Goal: Task Accomplishment & Management: Manage account settings

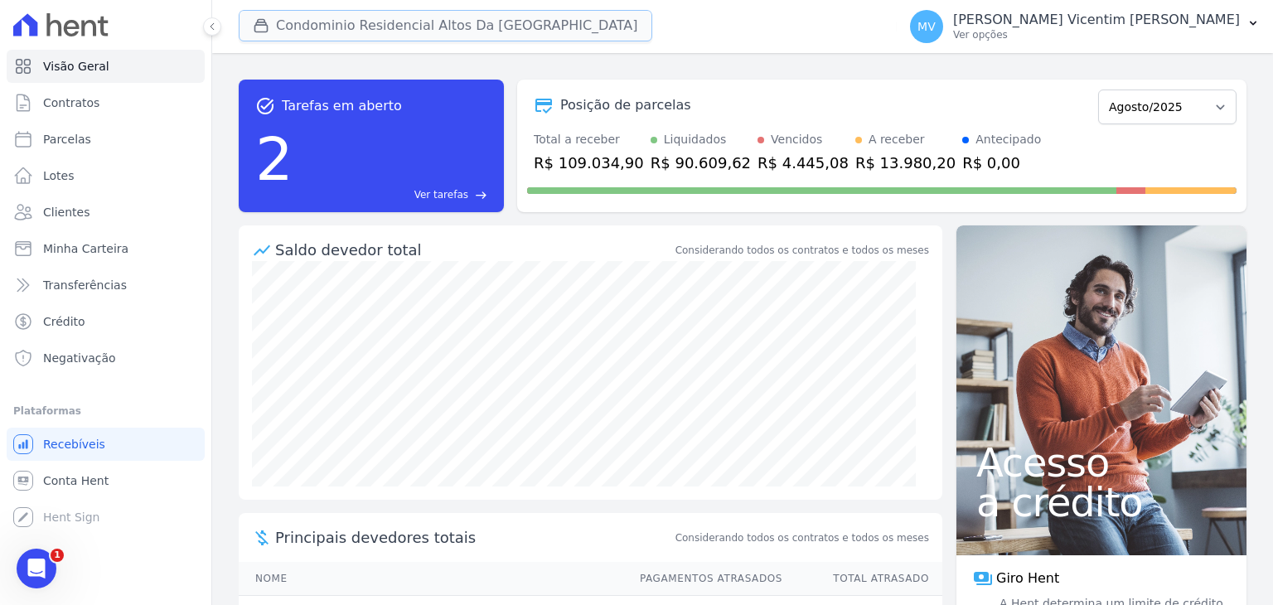
click at [468, 29] on button "Condominio Residencial Altos Da [GEOGRAPHIC_DATA]" at bounding box center [446, 26] width 414 height 32
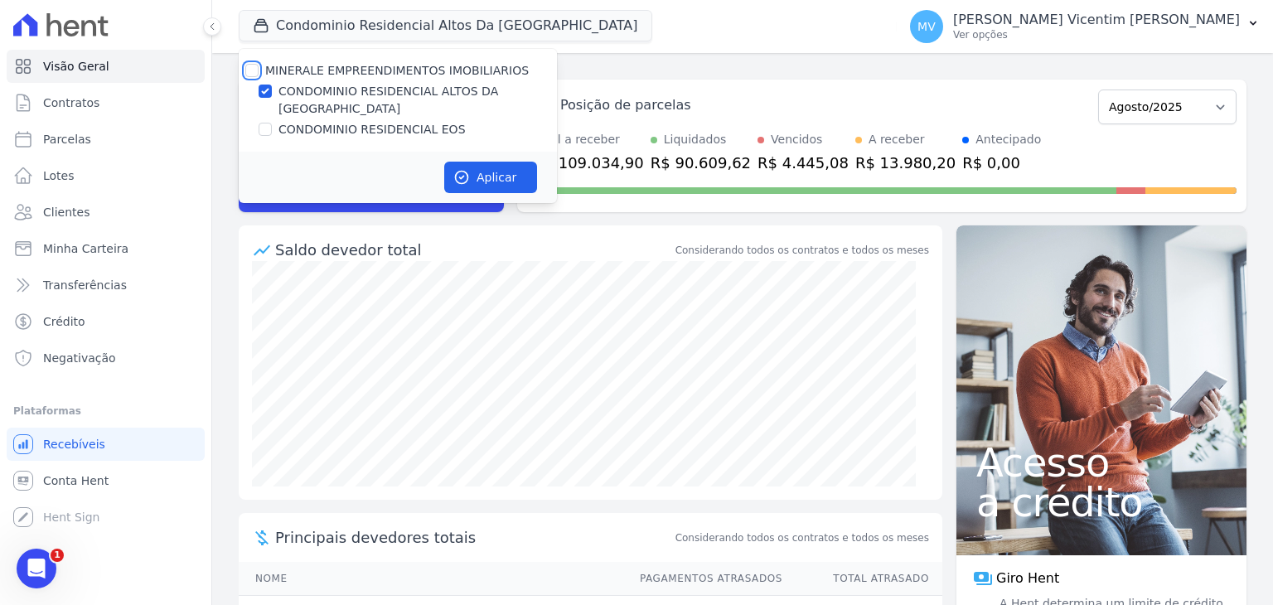
click at [257, 65] on input "MINERALE EMPREENDIMENTOS IMOBILIARIOS" at bounding box center [251, 70] width 13 height 13
checkbox input "true"
click at [257, 65] on input "MINERALE EMPREENDIMENTOS IMOBILIARIOS" at bounding box center [251, 70] width 13 height 13
checkbox input "false"
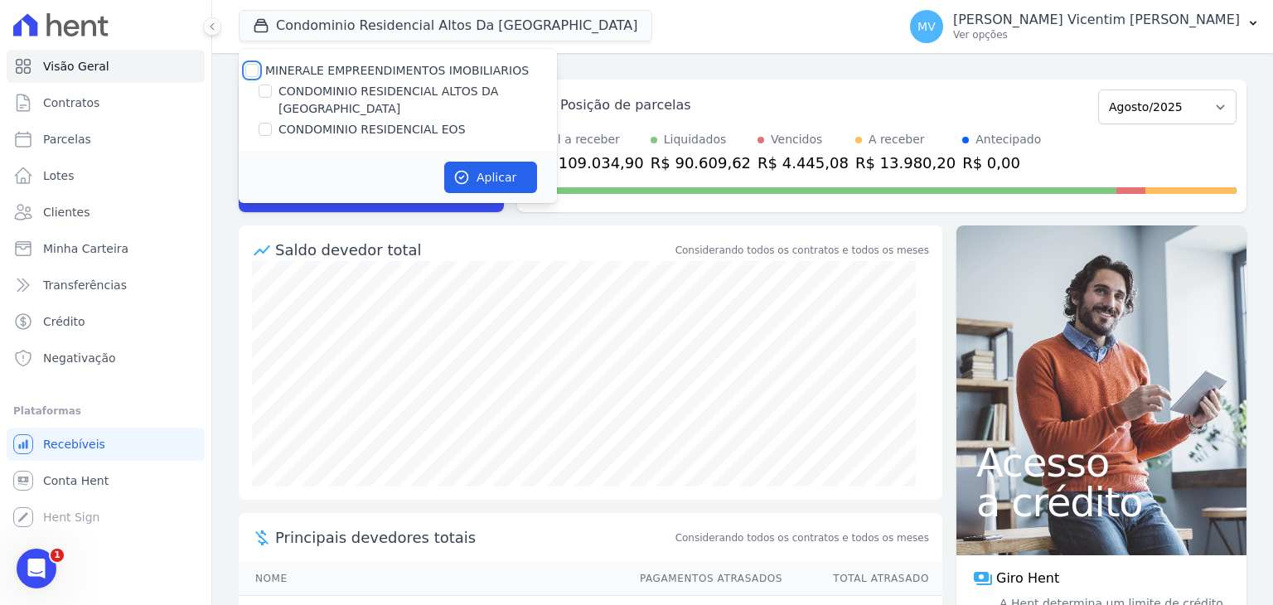
checkbox input "false"
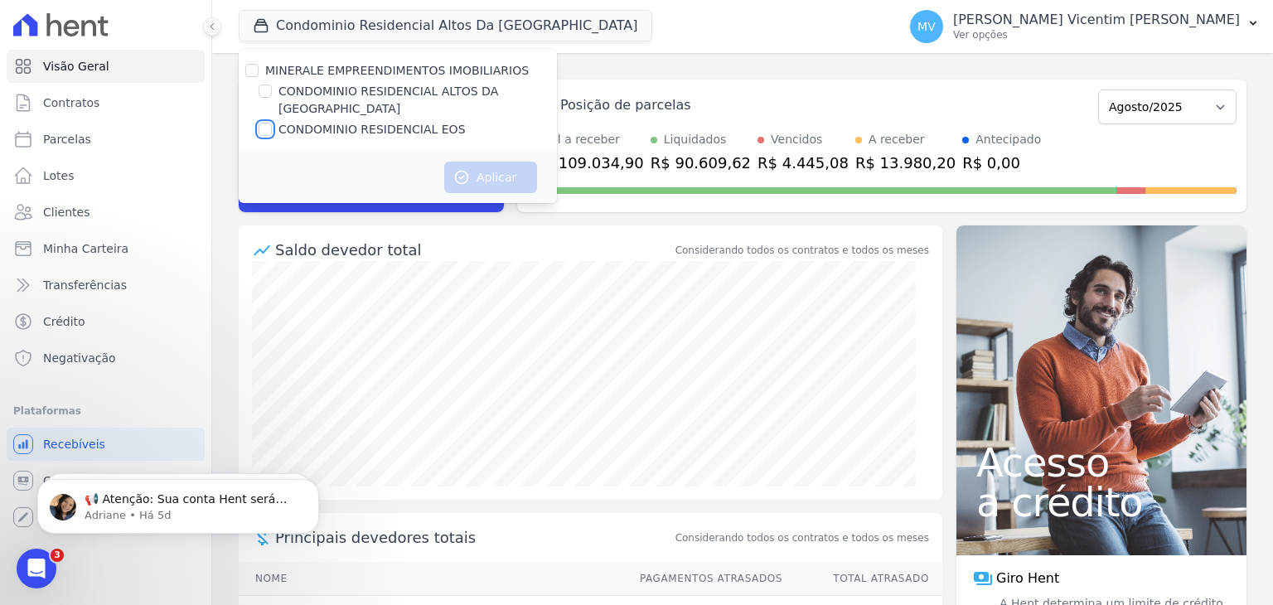
click at [263, 123] on input "CONDOMINIO RESIDENCIAL EOS" at bounding box center [265, 129] width 13 height 13
checkbox input "true"
click at [494, 181] on div "Aplicar" at bounding box center [398, 177] width 318 height 51
click at [497, 162] on button "Aplicar" at bounding box center [490, 178] width 93 height 32
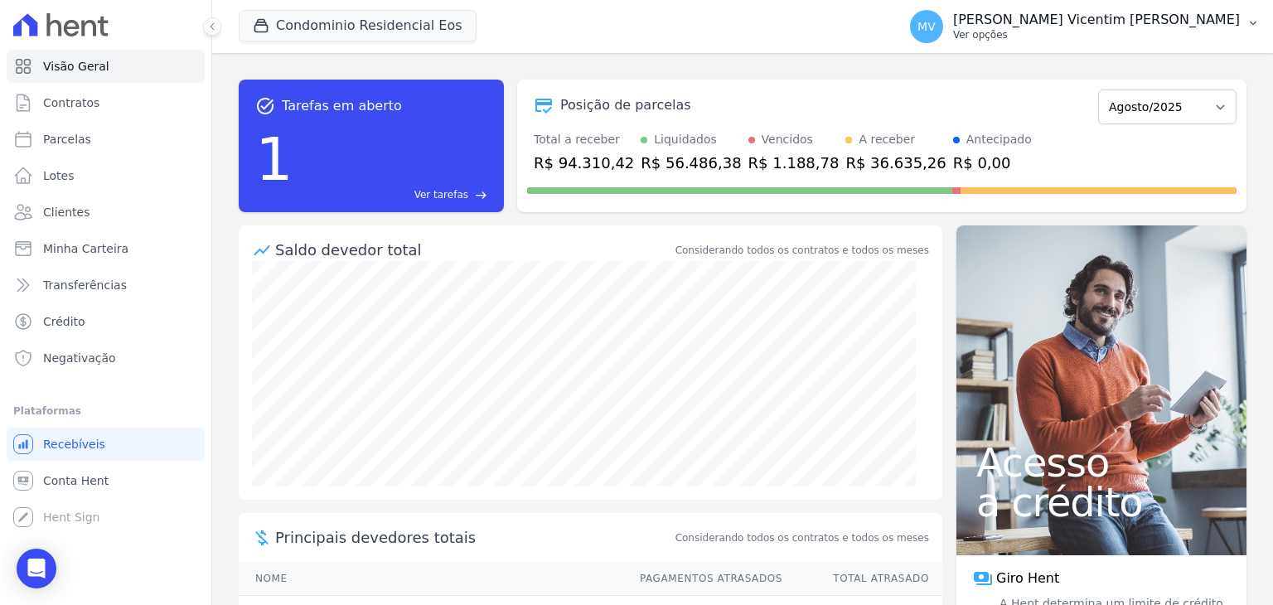
click at [1094, 34] on p "Ver opções" at bounding box center [1096, 34] width 287 height 13
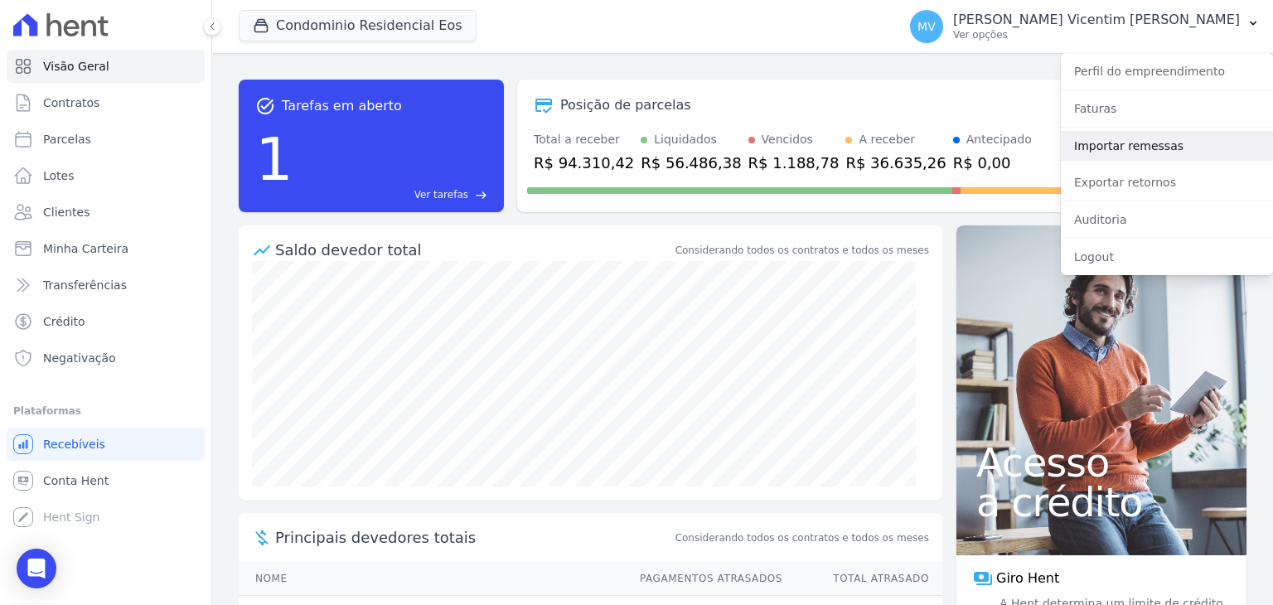
click at [1124, 152] on link "Importar remessas" at bounding box center [1167, 146] width 212 height 30
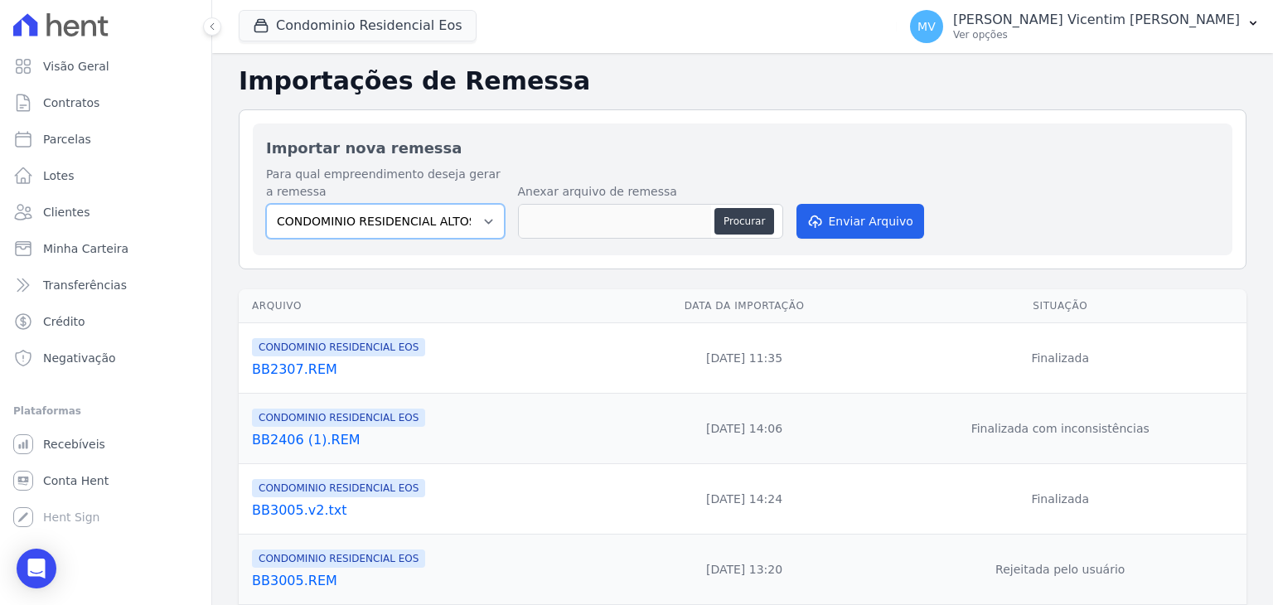
click at [471, 221] on select "CONDOMINIO RESIDENCIAL ALTOS DA BRASIL CONDOMINIO RESIDENCIAL EOS" at bounding box center [385, 221] width 239 height 35
select select "27de43ce-d0ff-4370-874e-0a5bcadbd4a5"
click at [266, 204] on select "CONDOMINIO RESIDENCIAL ALTOS DA BRASIL CONDOMINIO RESIDENCIAL EOS" at bounding box center [385, 221] width 239 height 35
click at [749, 216] on button "Procurar" at bounding box center [745, 221] width 60 height 27
type input "BB2508.REM"
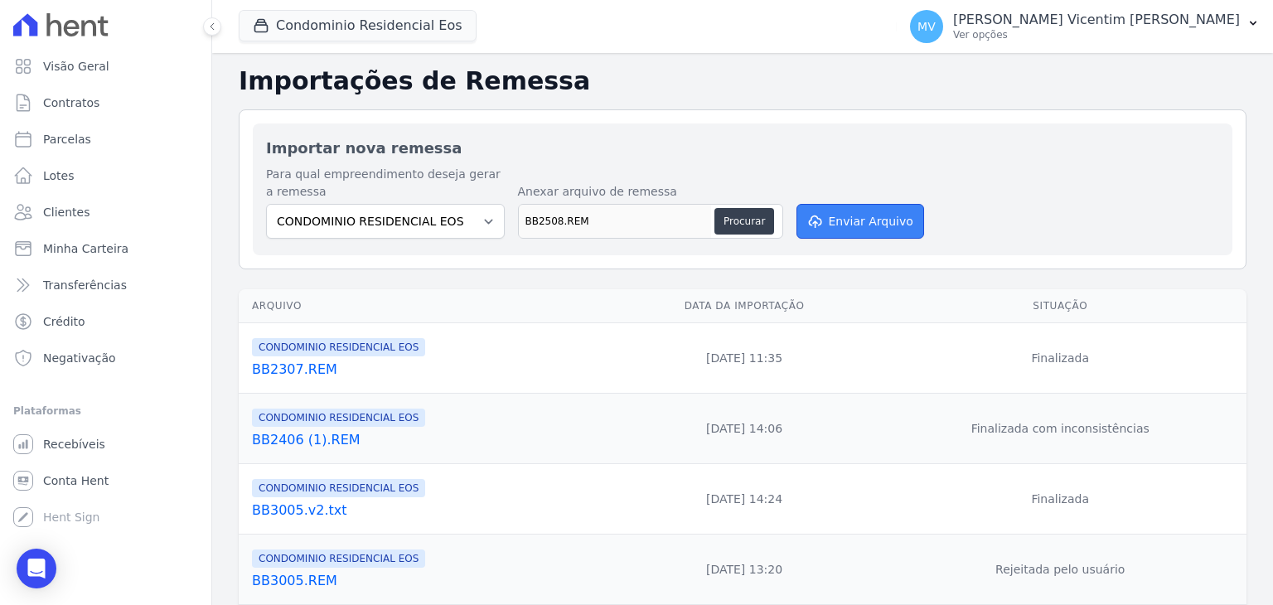
click at [839, 217] on button "Enviar Arquivo" at bounding box center [861, 221] width 128 height 35
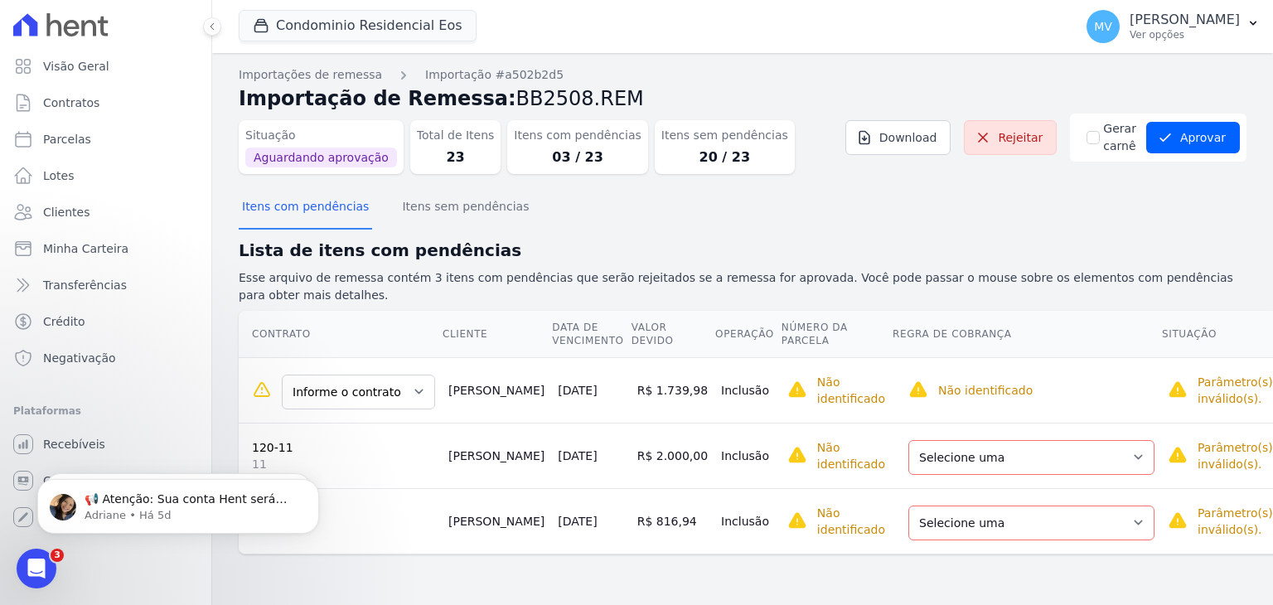
click at [1078, 423] on td "Selecione uma Nova Parcela Avulsa Parcela Avulsa Existente Intercalada (1 X R$ …" at bounding box center [1026, 455] width 269 height 65
click at [1094, 444] on select "Selecione uma Nova Parcela Avulsa Parcela Avulsa Existente Intercalada (1 X R$ …" at bounding box center [1032, 457] width 246 height 35
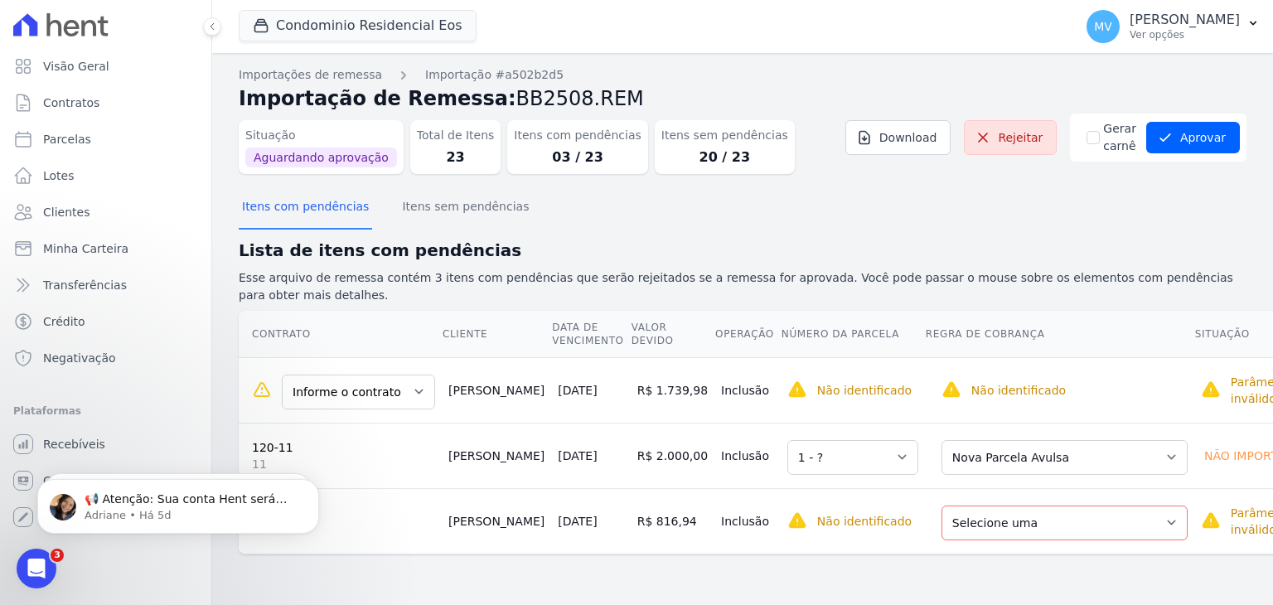
click at [829, 423] on td "Selecione uma 1 - ?" at bounding box center [853, 455] width 144 height 65
click at [837, 440] on select "Selecione uma 1 - ?" at bounding box center [853, 457] width 131 height 35
click at [788, 440] on select "Selecione uma 1 - ?" at bounding box center [853, 457] width 131 height 35
click at [631, 521] on td "R$ 816,94" at bounding box center [673, 520] width 84 height 65
click at [1001, 506] on select "Selecione uma Nova Parcela Avulsa Parcela Avulsa Existente Intercalada (2 X R$ …" at bounding box center [1065, 523] width 246 height 35
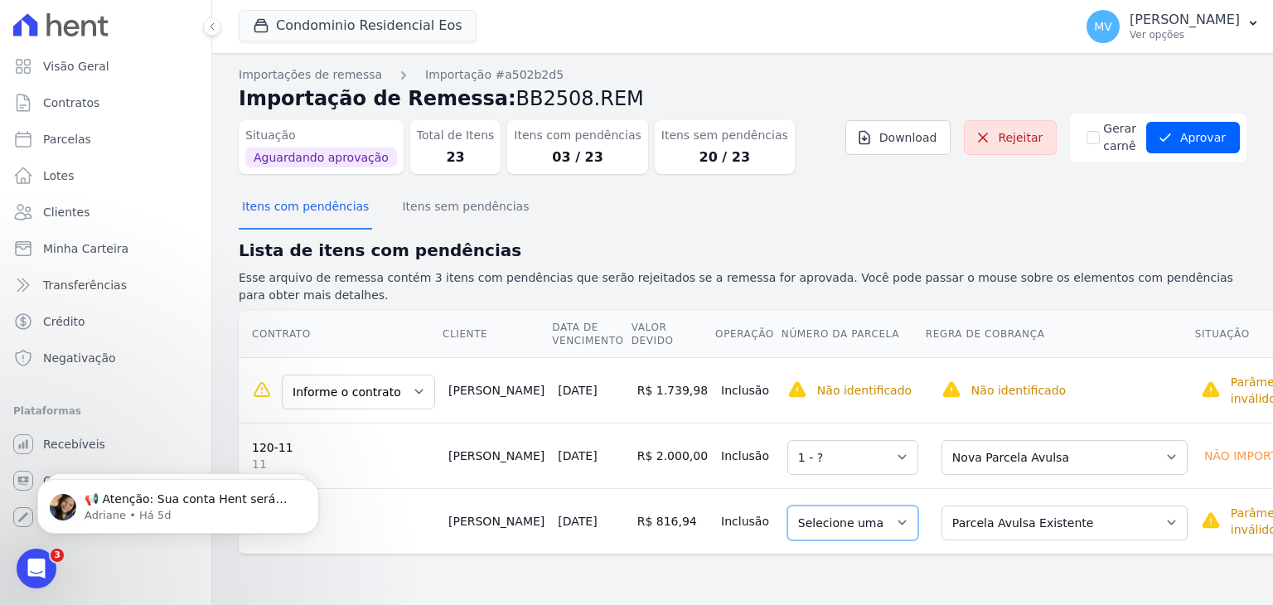
click at [849, 511] on select "Selecione uma" at bounding box center [853, 523] width 131 height 35
click at [851, 506] on select "Selecione uma" at bounding box center [853, 523] width 131 height 35
click at [854, 506] on select "Selecione uma" at bounding box center [853, 523] width 131 height 35
click at [952, 506] on select "Selecione uma Nova Parcela Avulsa Parcela Avulsa Existente Intercalada (2 X R$ …" at bounding box center [1065, 523] width 246 height 35
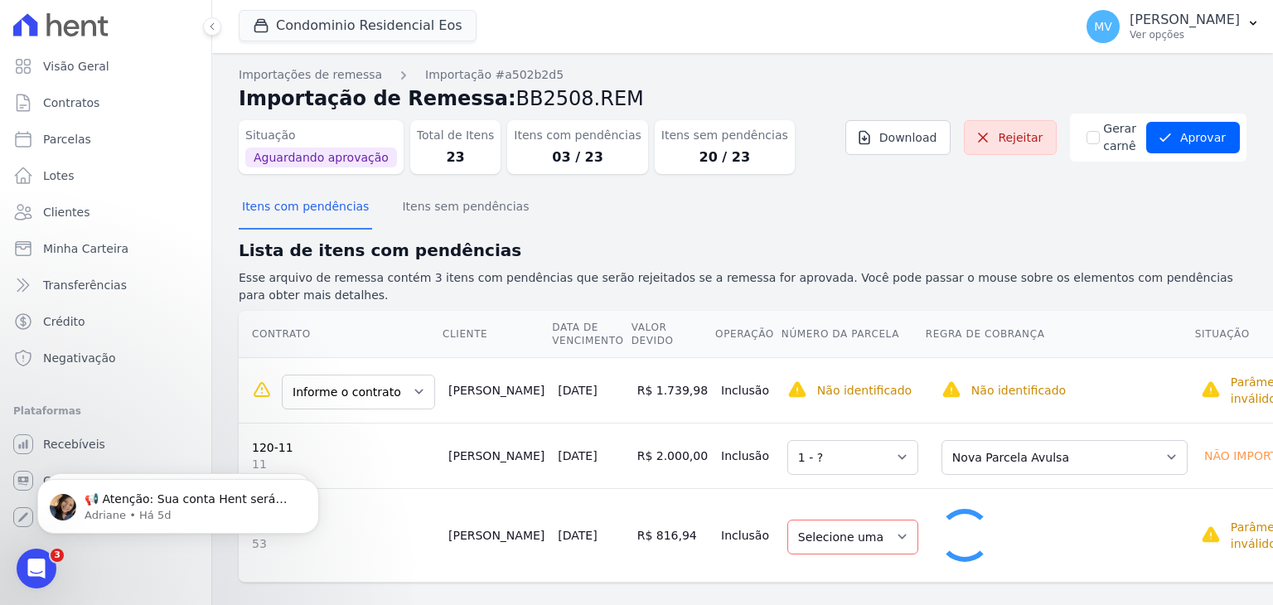
select select "1"
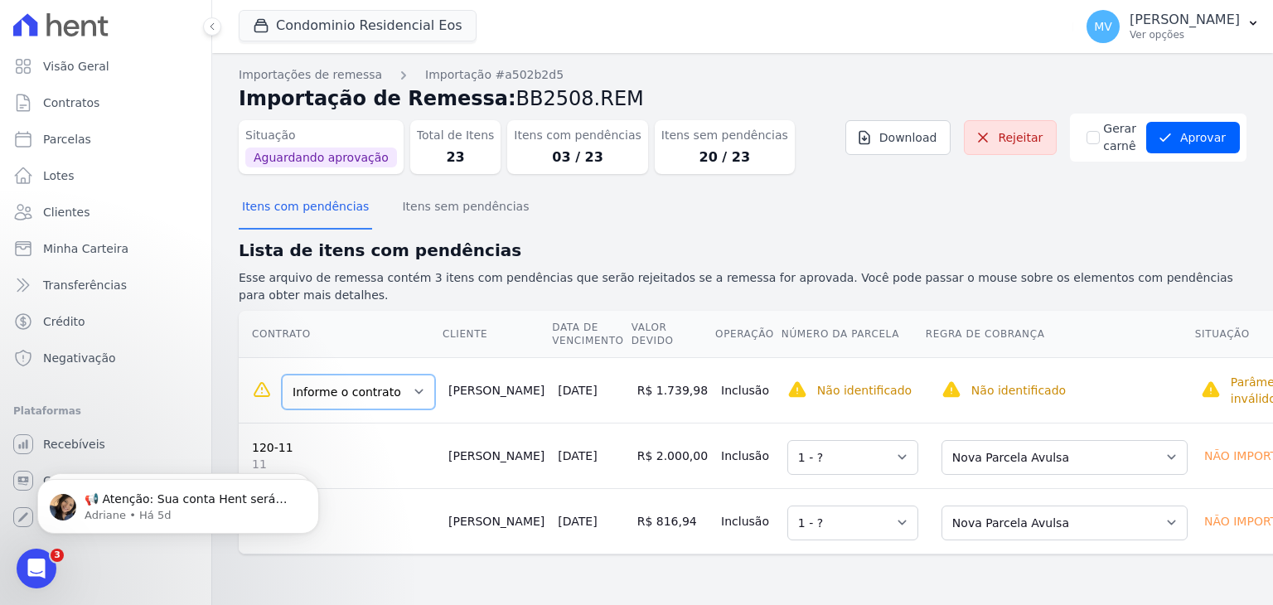
click at [410, 375] on select "Informe o contrato UNIDADE 41 UNIDADE 41 UNIDADE 41" at bounding box center [358, 392] width 153 height 35
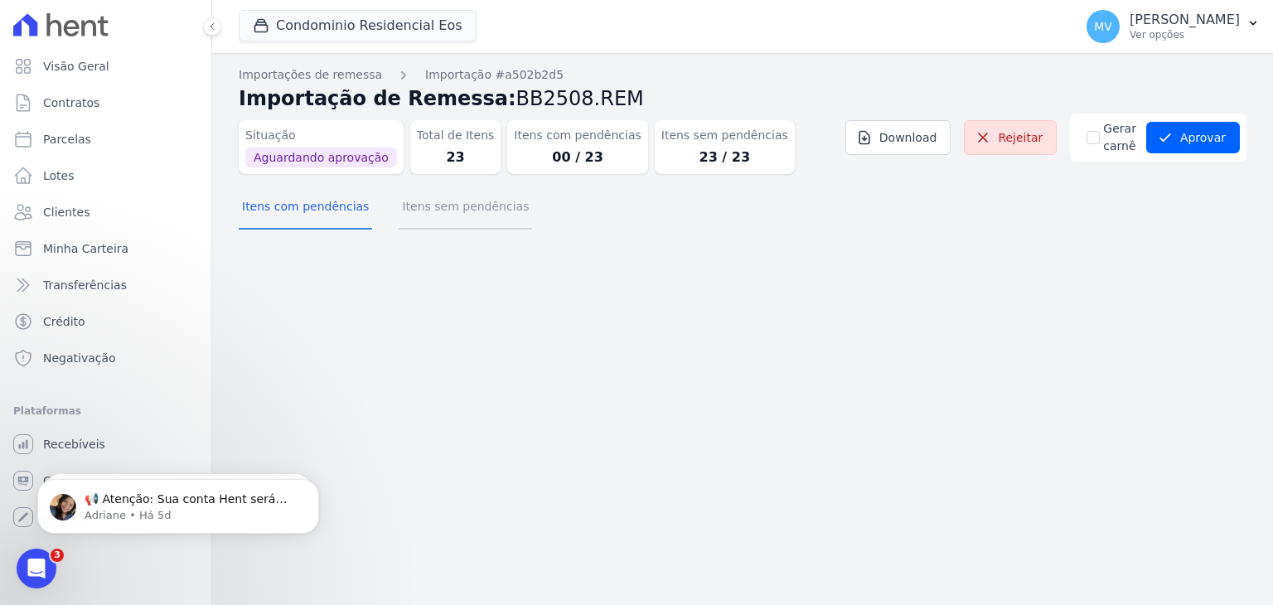
click at [466, 206] on button "Itens sem pendências" at bounding box center [465, 208] width 133 height 43
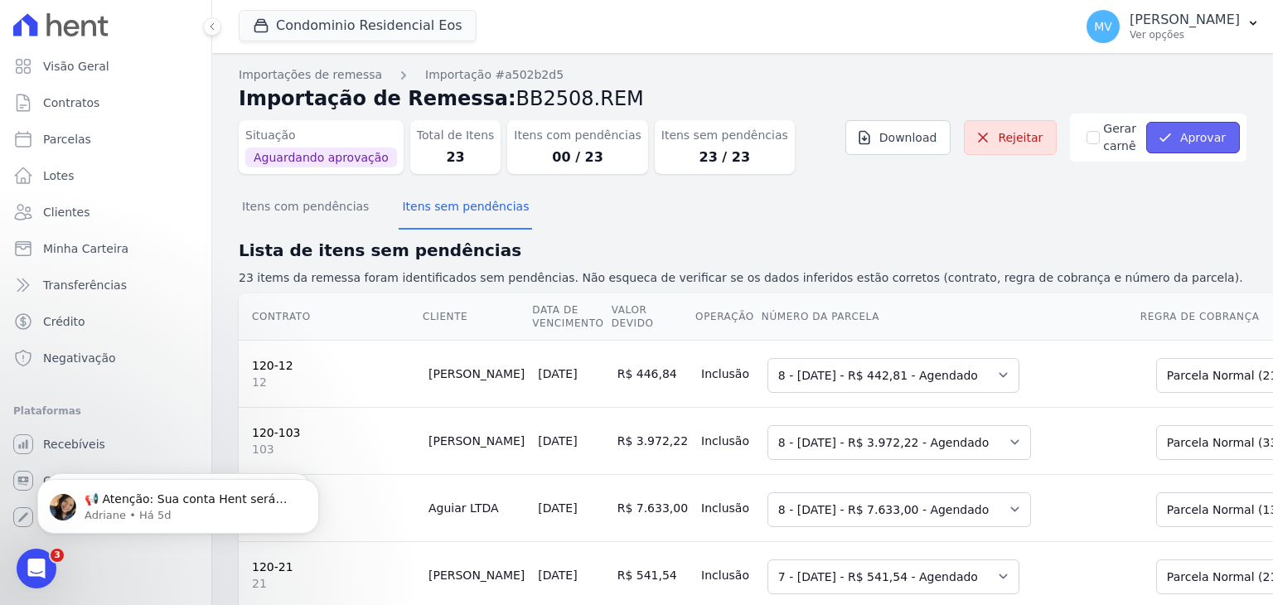
click at [1192, 137] on button "Aprovar" at bounding box center [1194, 138] width 94 height 32
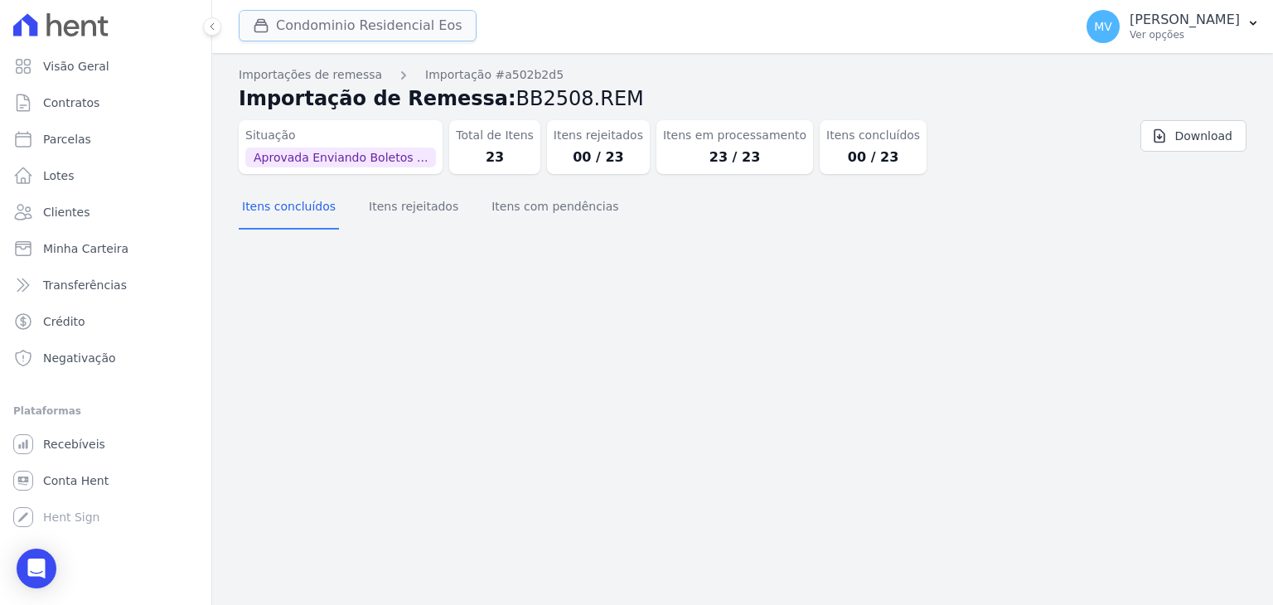
click at [405, 27] on button "Condominio Residencial Eos" at bounding box center [358, 26] width 238 height 32
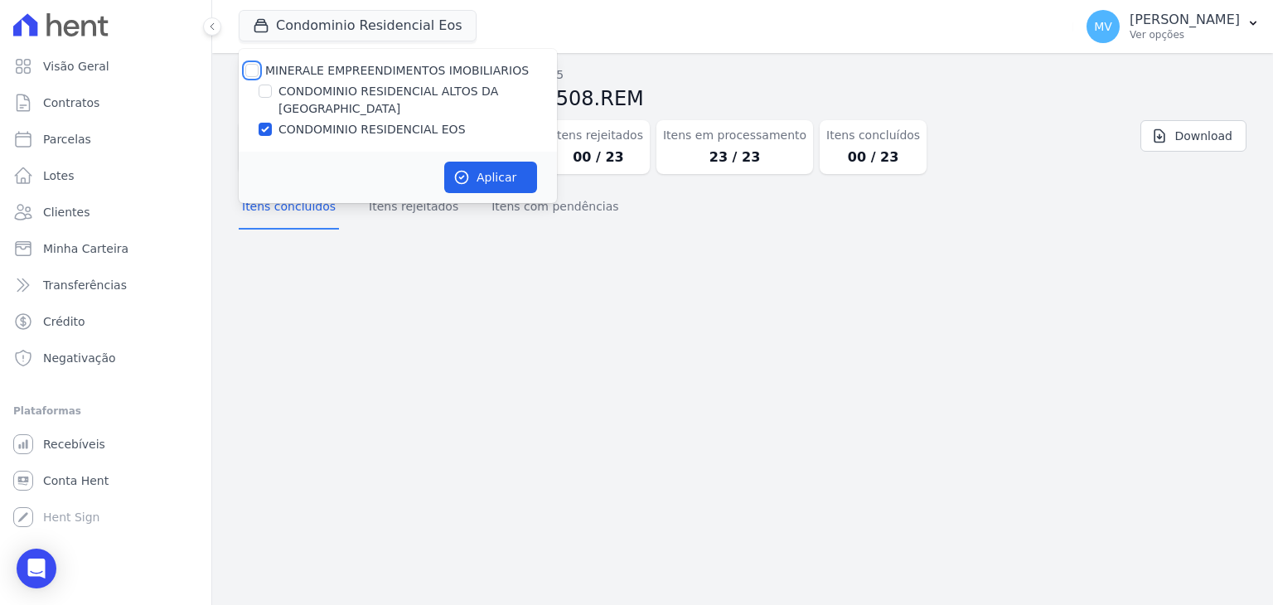
click at [249, 67] on input "MINERALE EMPREENDIMENTOS IMOBILIARIOS" at bounding box center [251, 70] width 13 height 13
checkbox input "true"
click at [249, 67] on input "MINERALE EMPREENDIMENTOS IMOBILIARIOS" at bounding box center [251, 70] width 13 height 13
checkbox input "false"
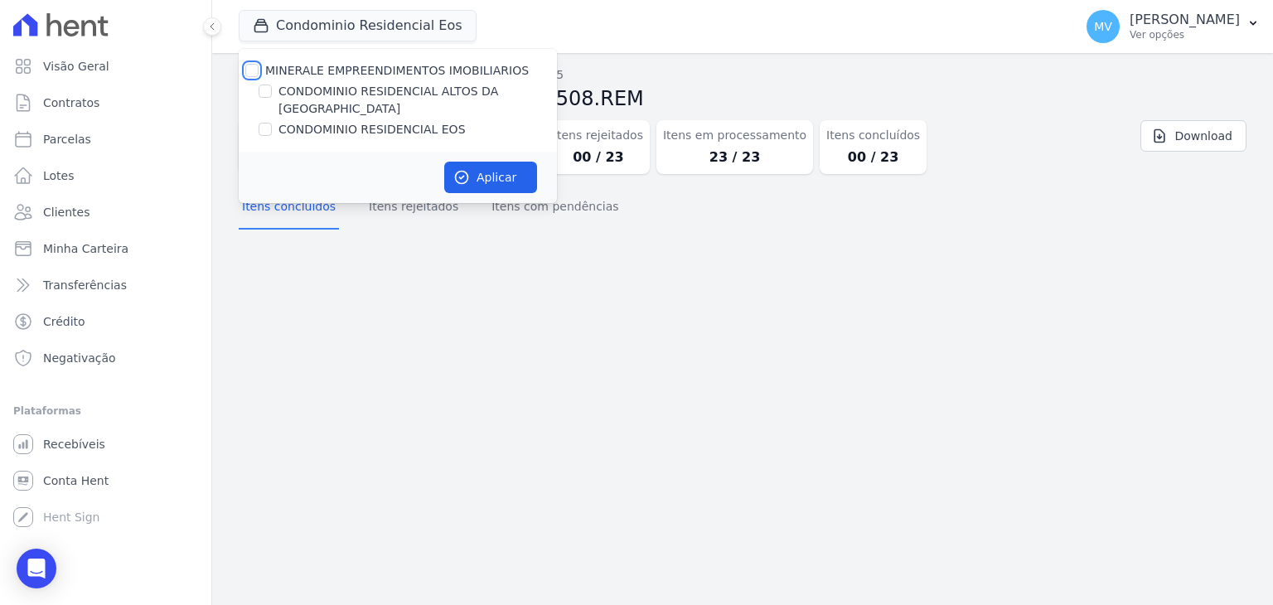
checkbox input "false"
click at [269, 92] on input "CONDOMINIO RESIDENCIAL ALTOS DA [GEOGRAPHIC_DATA]" at bounding box center [265, 91] width 13 height 13
checkbox input "true"
click at [497, 162] on button "Aplicar" at bounding box center [490, 178] width 93 height 32
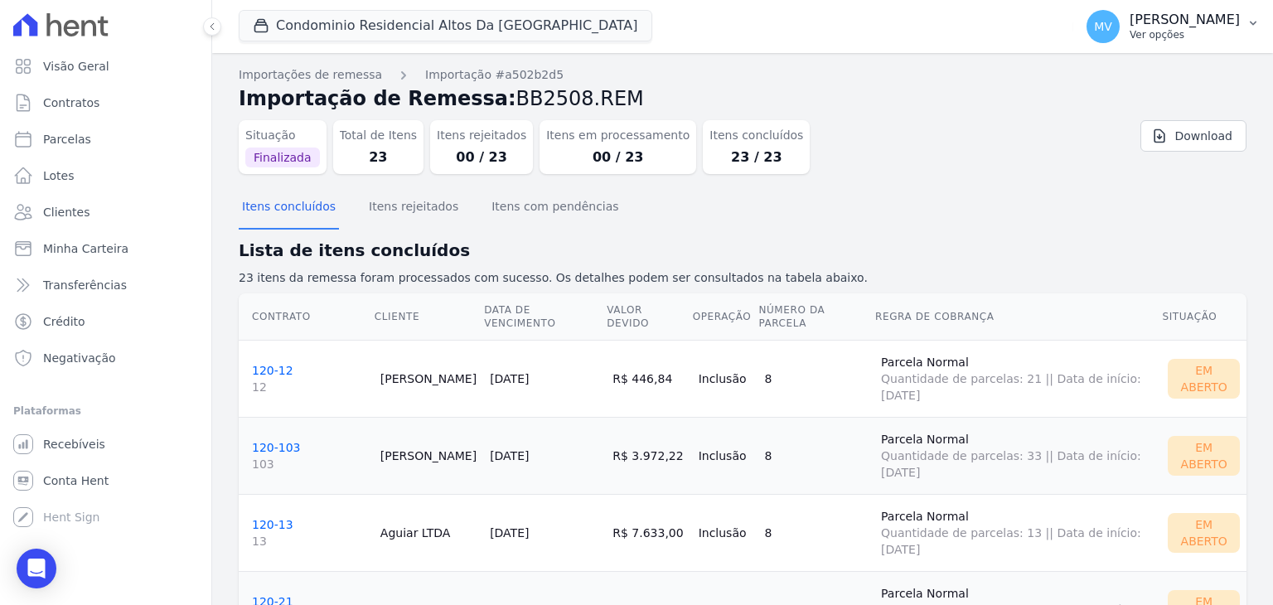
click at [1133, 24] on p "[PERSON_NAME]" at bounding box center [1185, 20] width 110 height 17
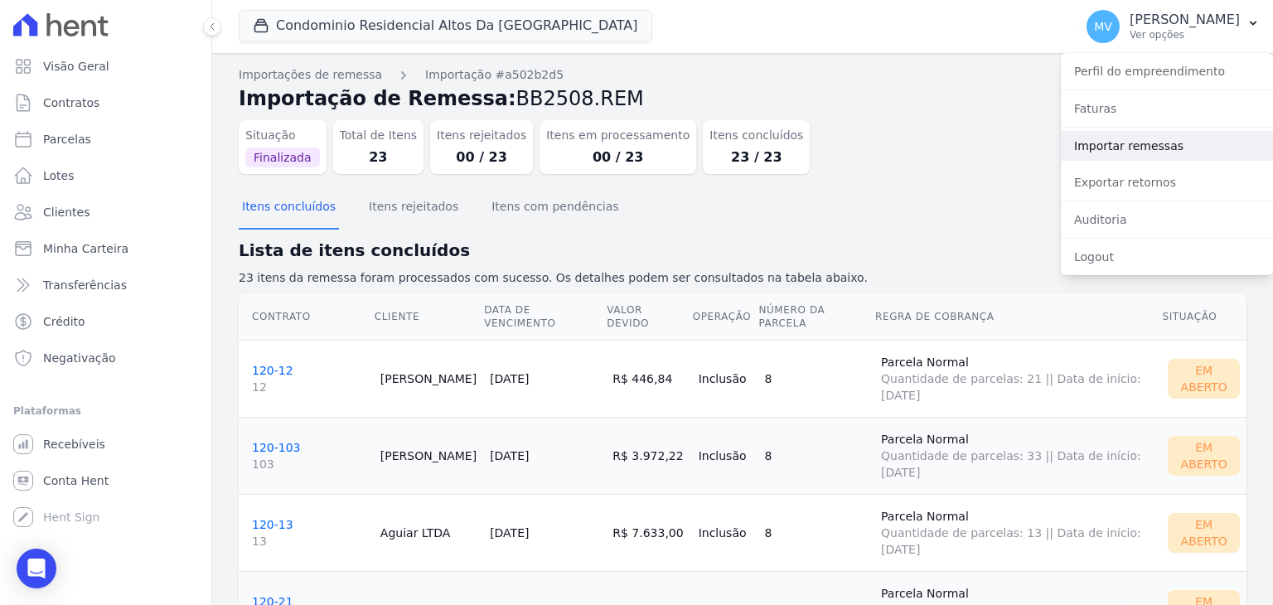
click at [1131, 140] on link "Importar remessas" at bounding box center [1167, 146] width 212 height 30
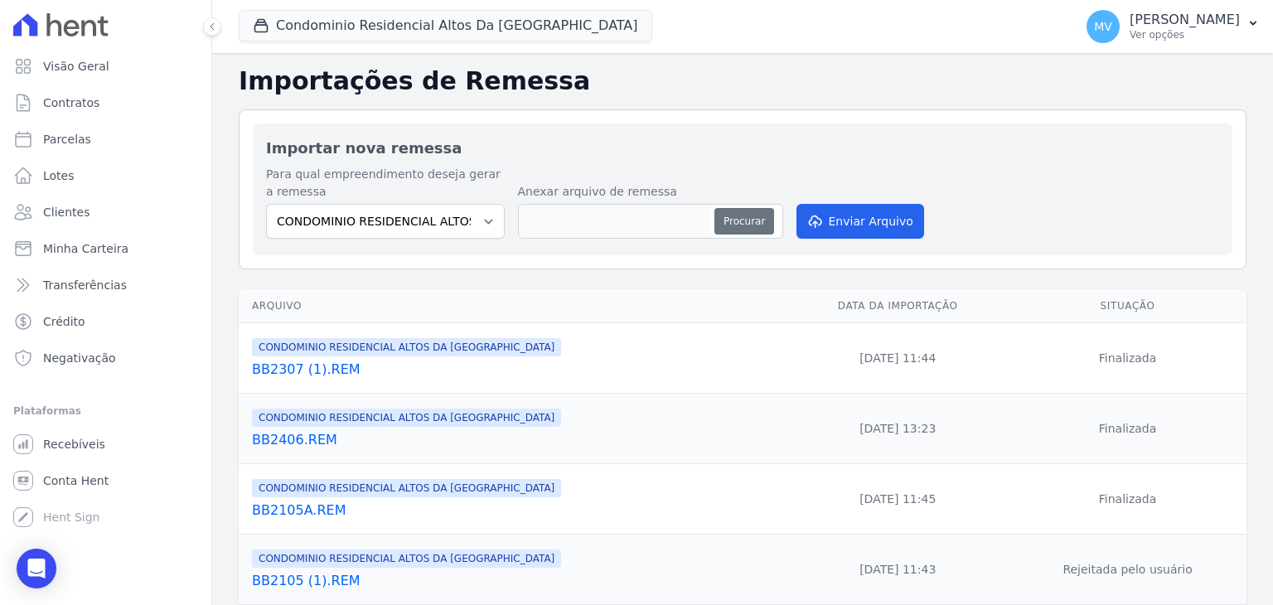
click at [750, 223] on button "Procurar" at bounding box center [745, 221] width 60 height 27
type input "BB2508 (1).REM"
click at [891, 221] on button "Enviar Arquivo" at bounding box center [861, 221] width 128 height 35
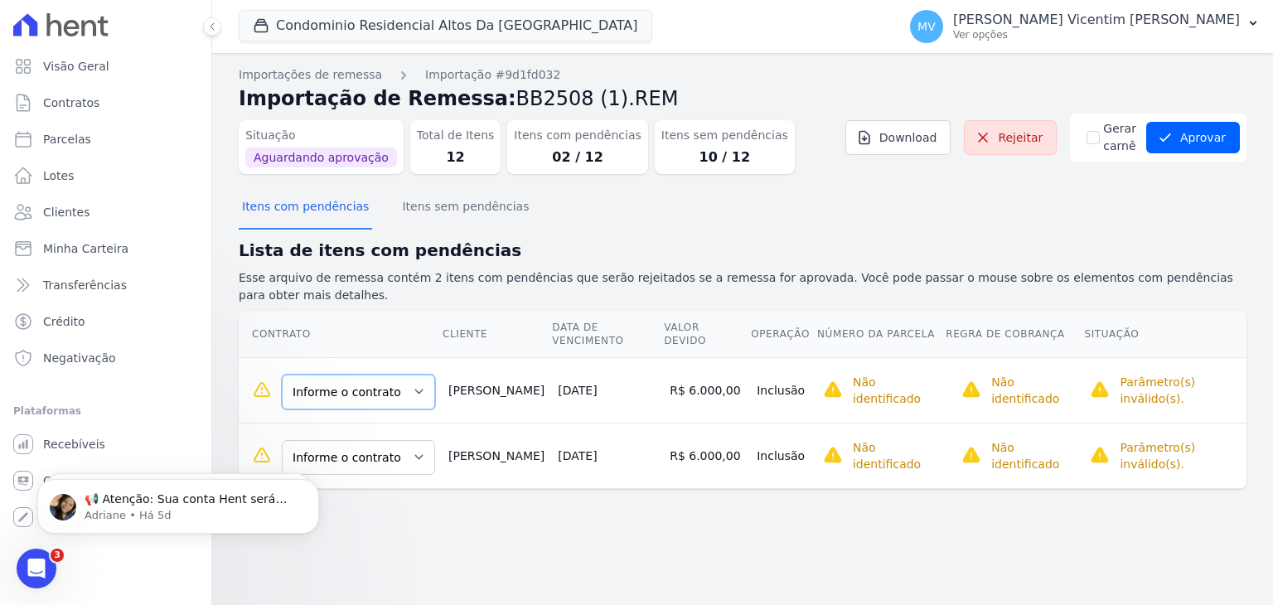
click at [417, 375] on select "Informe o contrato 42 43" at bounding box center [358, 392] width 153 height 35
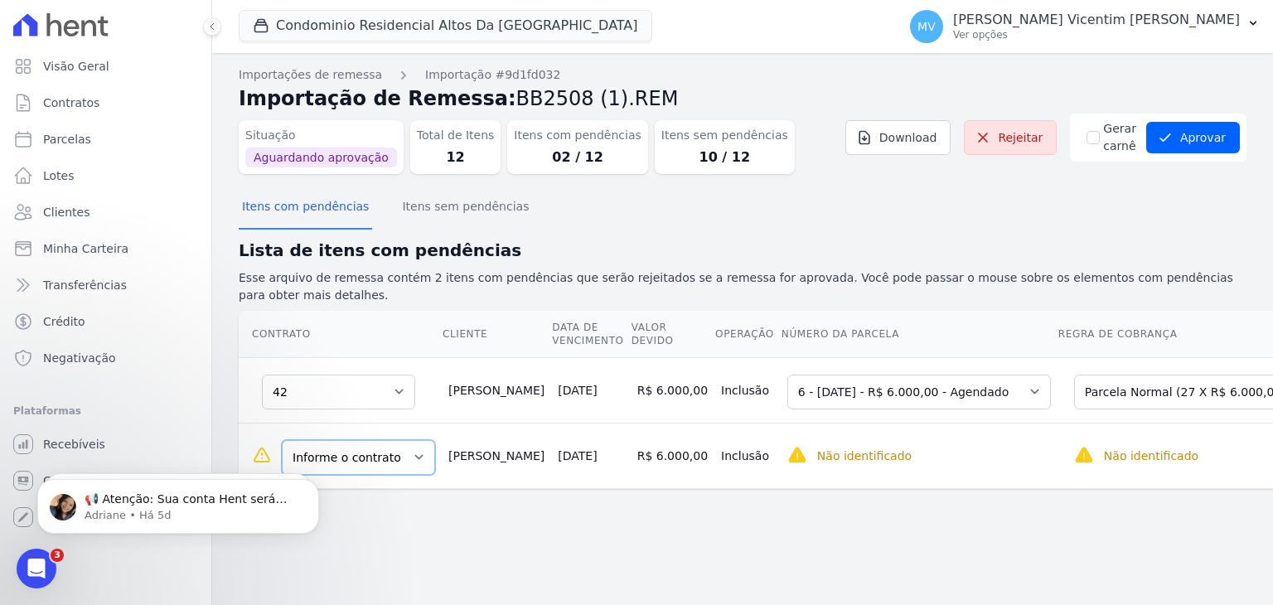
click at [405, 440] on select "Informe o contrato 42 43" at bounding box center [358, 457] width 153 height 35
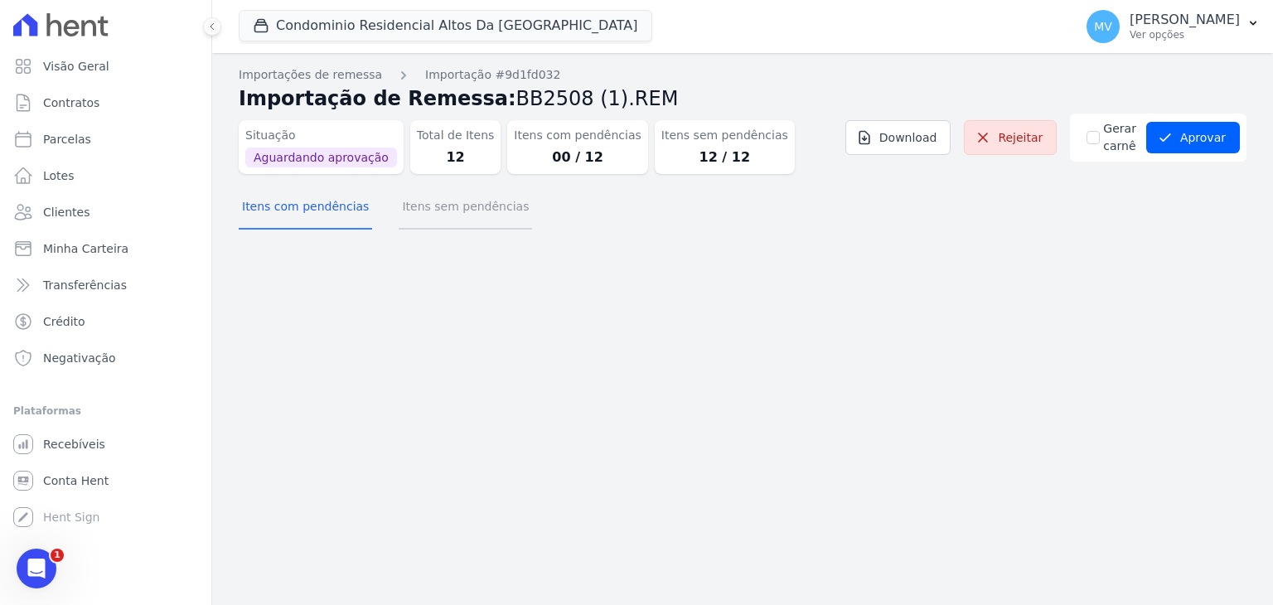
click at [464, 211] on button "Itens sem pendências" at bounding box center [465, 208] width 133 height 43
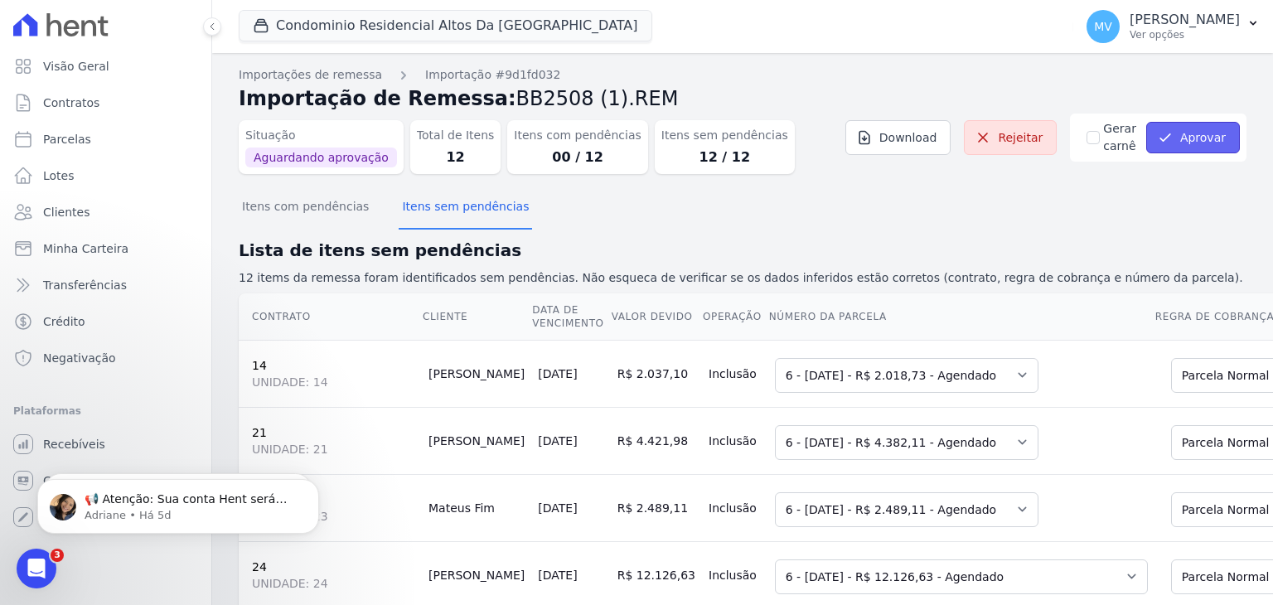
click at [1201, 139] on button "Aprovar" at bounding box center [1194, 138] width 94 height 32
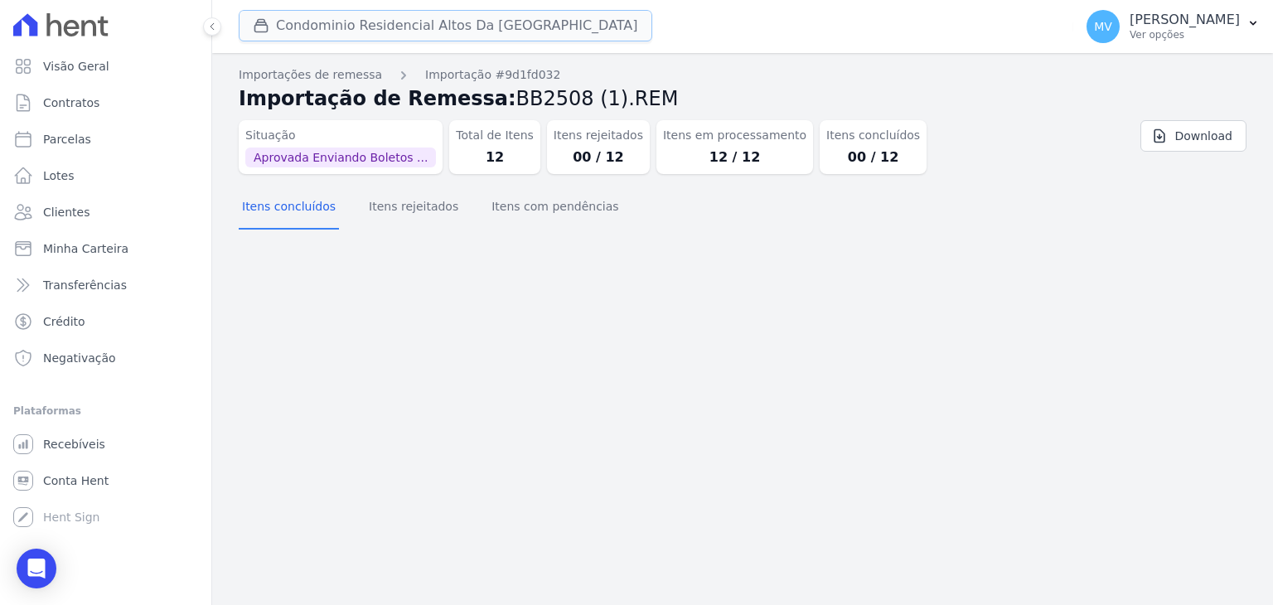
click at [313, 27] on button "Condominio Residencial Altos Da [GEOGRAPHIC_DATA]" at bounding box center [446, 26] width 414 height 32
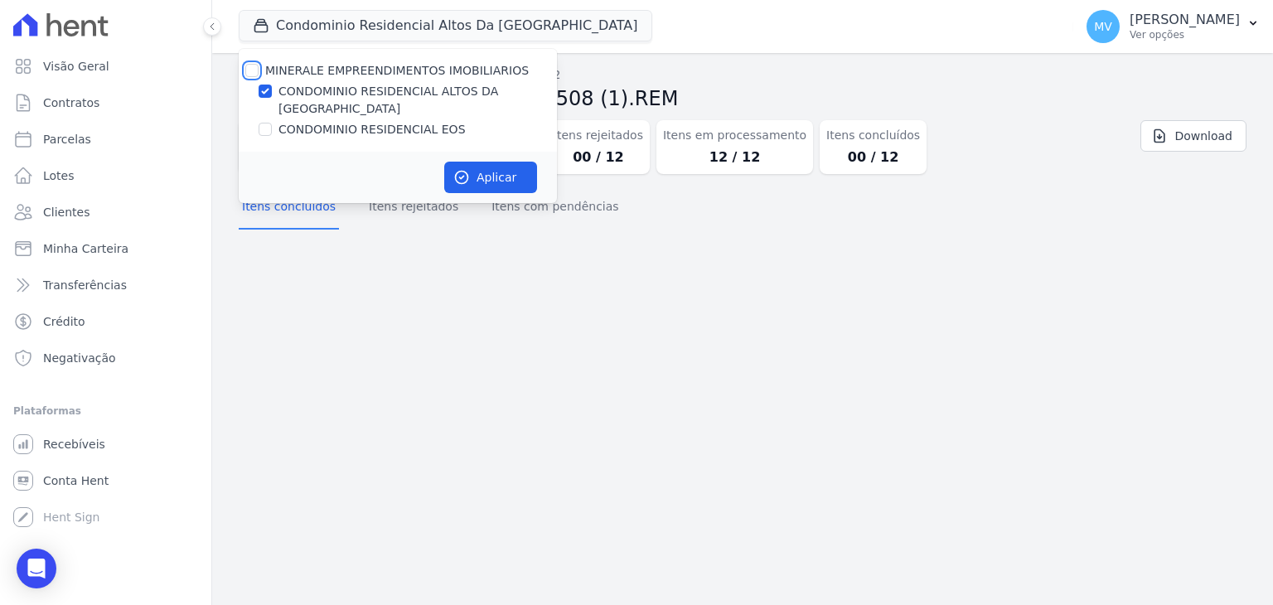
click at [253, 70] on input "MINERALE EMPREENDIMENTOS IMOBILIARIOS" at bounding box center [251, 70] width 13 height 13
checkbox input "true"
click at [253, 70] on input "MINERALE EMPREENDIMENTOS IMOBILIARIOS" at bounding box center [251, 70] width 13 height 13
checkbox input "false"
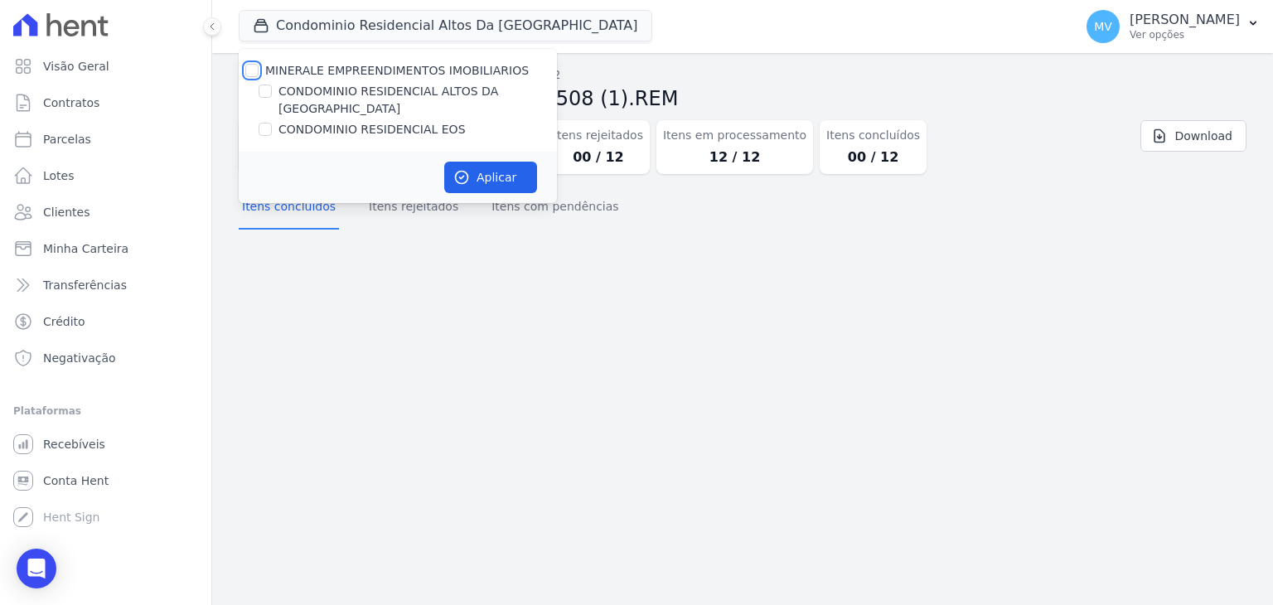
checkbox input "false"
click at [273, 121] on div "CONDOMINIO RESIDENCIAL EOS" at bounding box center [398, 129] width 318 height 17
click at [262, 123] on input "CONDOMINIO RESIDENCIAL EOS" at bounding box center [265, 129] width 13 height 13
checkbox input "true"
click at [480, 162] on button "Aplicar" at bounding box center [490, 178] width 93 height 32
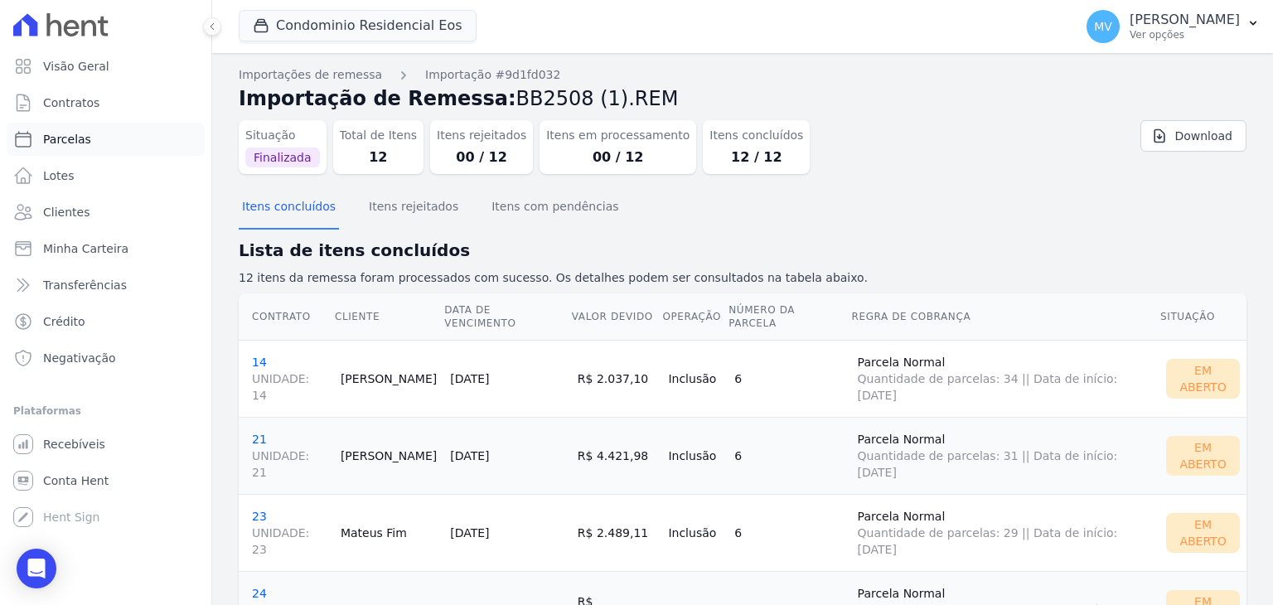
click at [91, 139] on link "Parcelas" at bounding box center [106, 139] width 198 height 33
select select
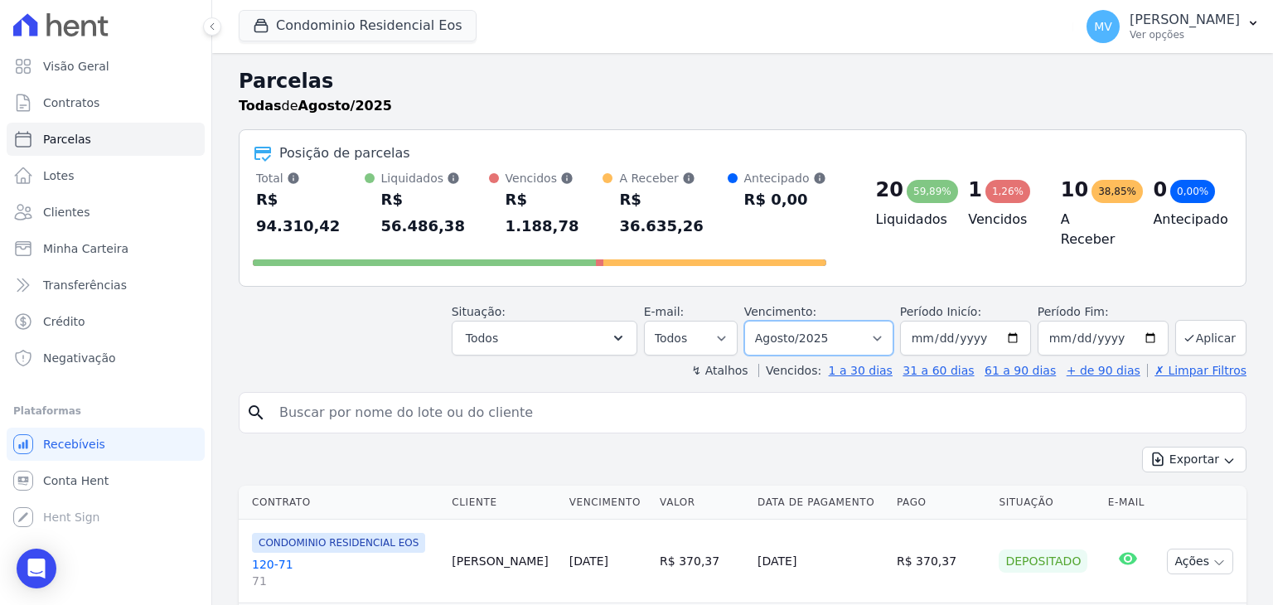
click at [854, 321] on select "Filtrar por período ──────── Todos os meses Janeiro/2025 Fevereiro/2025 Março/2…" at bounding box center [818, 338] width 149 height 35
select select "09/2025"
click at [758, 321] on select "Filtrar por período ──────── Todos os meses Janeiro/2025 Fevereiro/2025 Março/2…" at bounding box center [818, 338] width 149 height 35
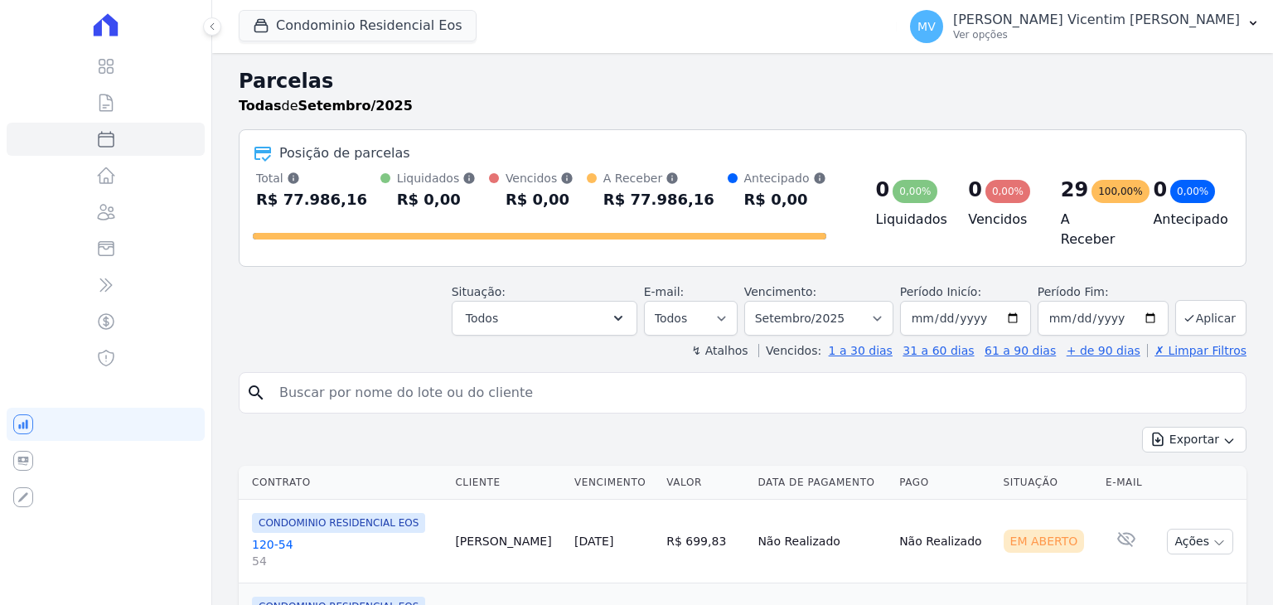
select select
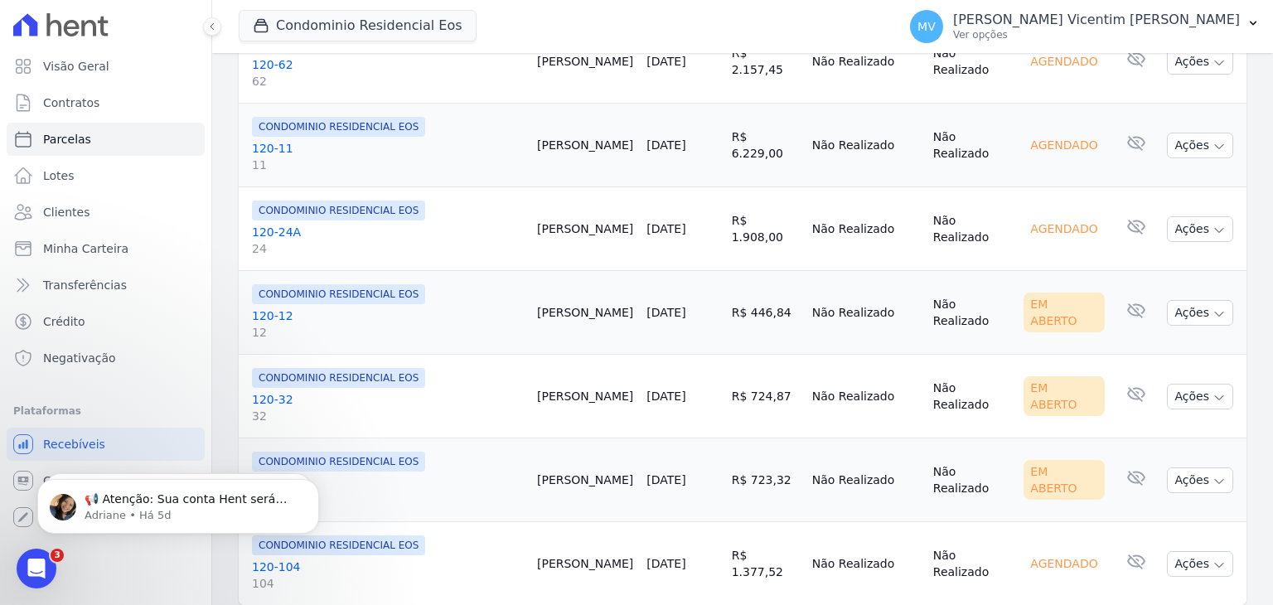
scroll to position [2094, 0]
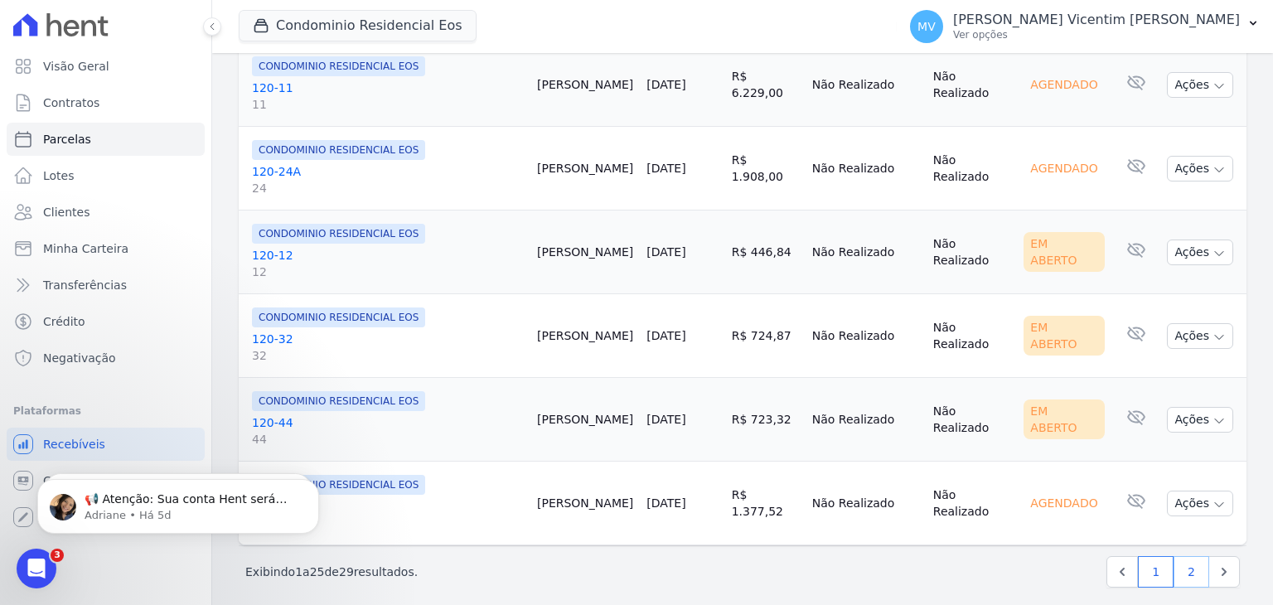
click at [1182, 563] on link "2" at bounding box center [1192, 572] width 36 height 32
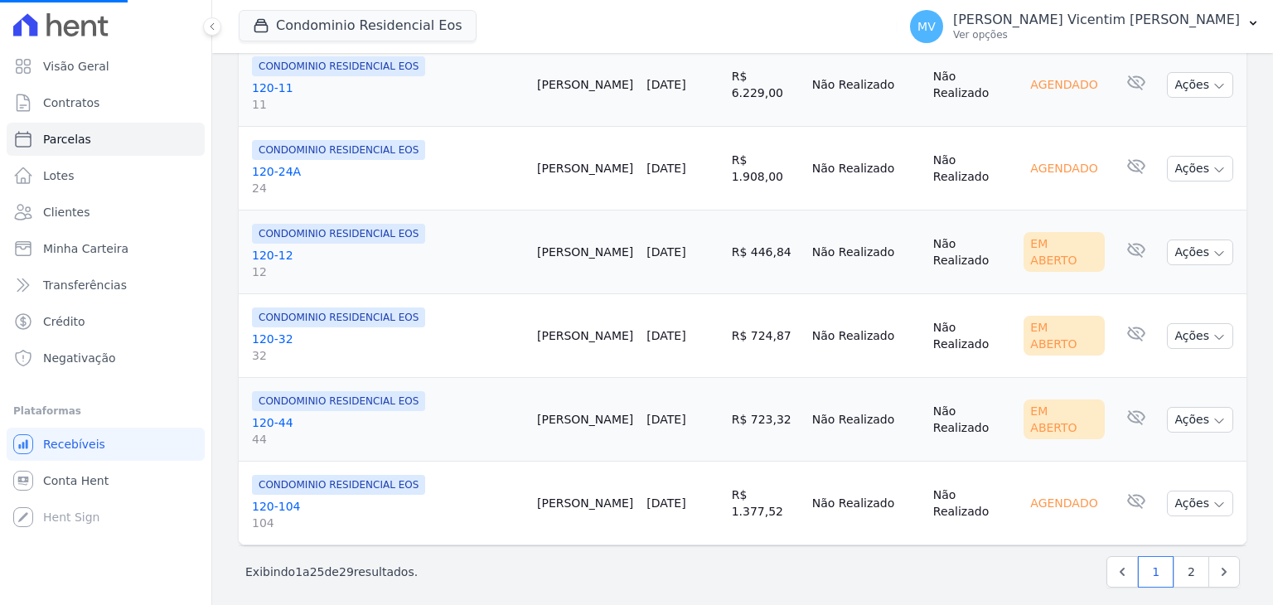
select select
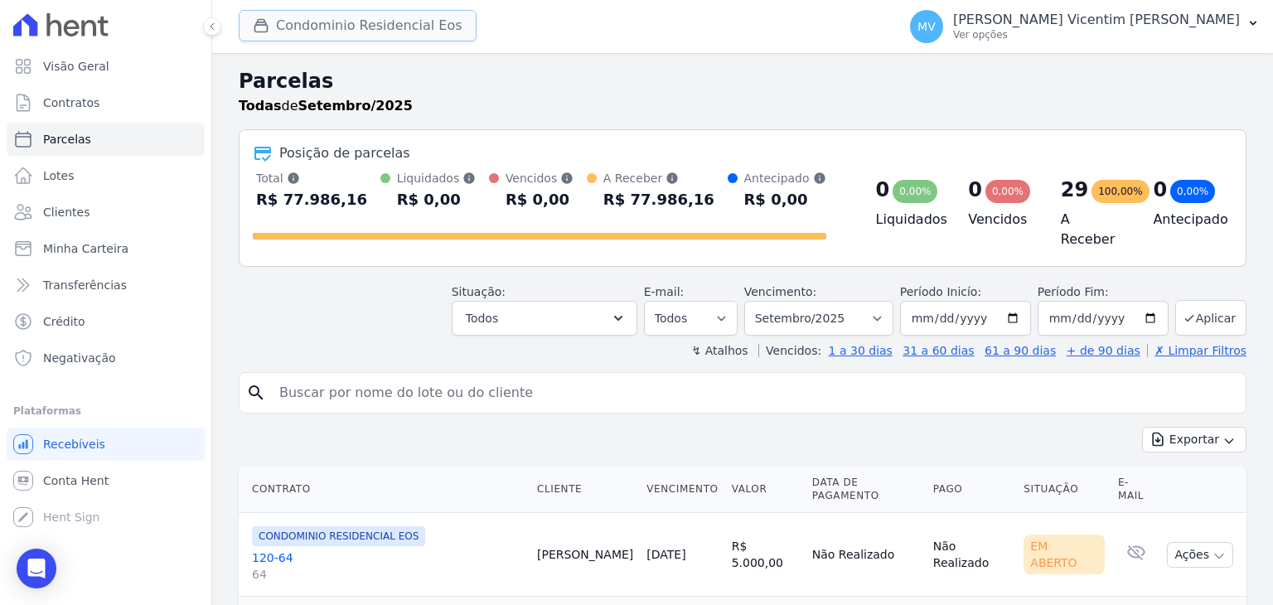
click at [383, 28] on button "Condominio Residencial Eos" at bounding box center [358, 26] width 238 height 32
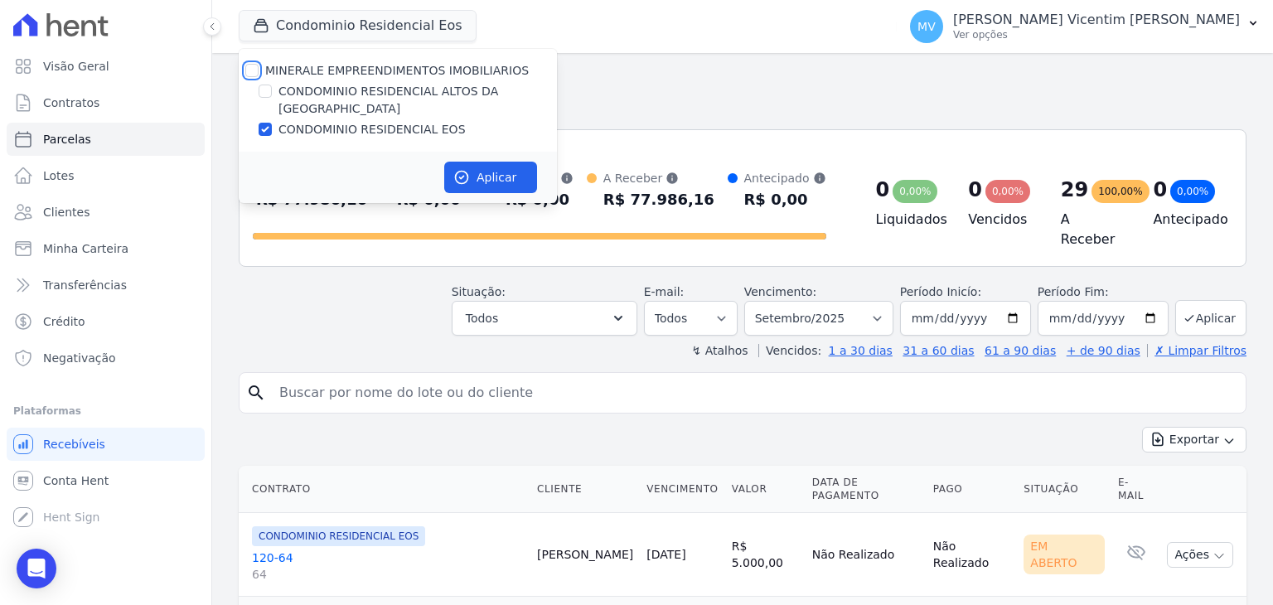
click at [249, 65] on input "MINERALE EMPREENDIMENTOS IMOBILIARIOS" at bounding box center [251, 70] width 13 height 13
checkbox input "true"
click at [250, 63] on div at bounding box center [251, 70] width 13 height 17
click at [250, 66] on input "MINERALE EMPREENDIMENTOS IMOBILIARIOS" at bounding box center [251, 70] width 13 height 13
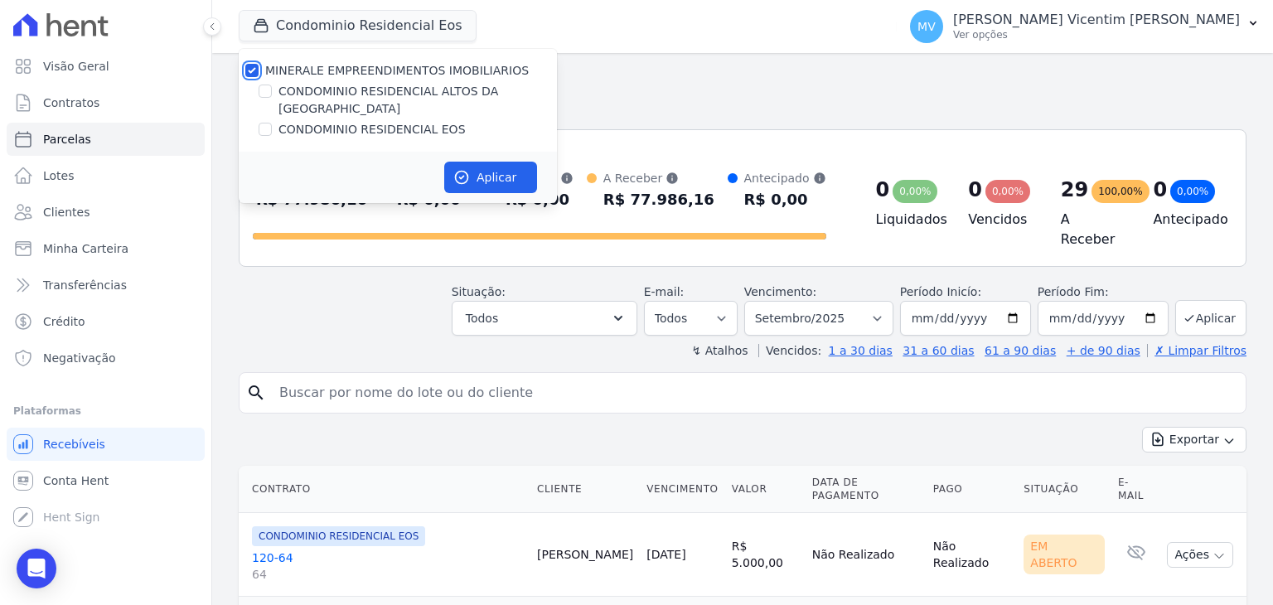
checkbox input "false"
click at [269, 92] on input "CONDOMINIO RESIDENCIAL ALTOS DA [GEOGRAPHIC_DATA]" at bounding box center [265, 91] width 13 height 13
checkbox input "true"
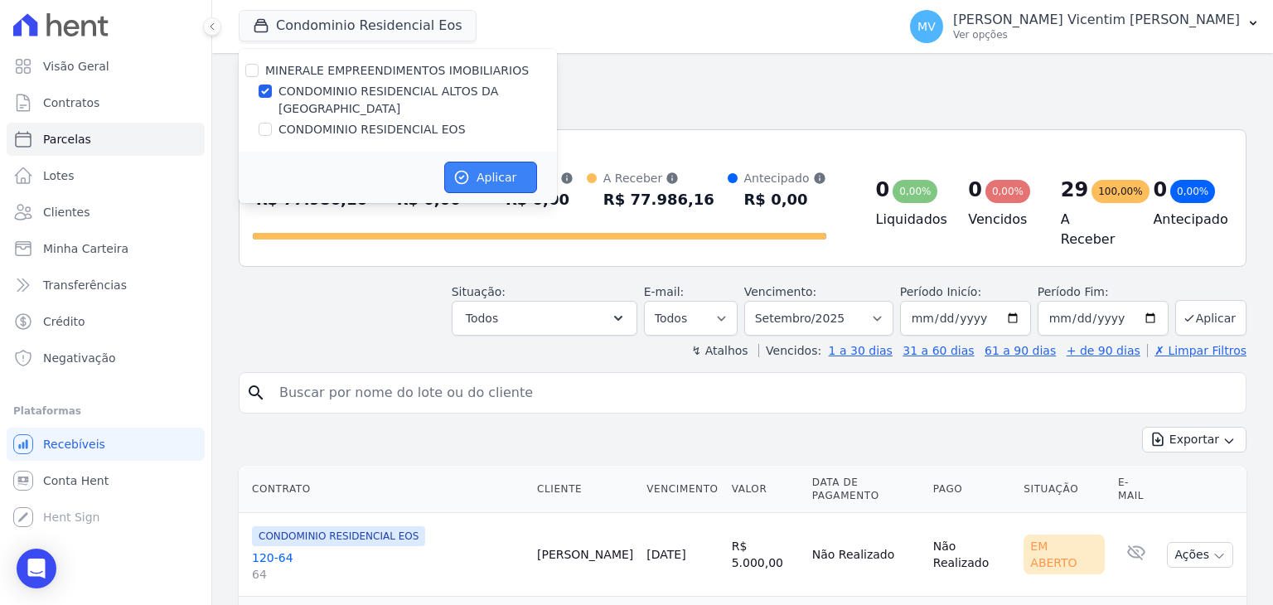
click at [501, 162] on button "Aplicar" at bounding box center [490, 178] width 93 height 32
select select
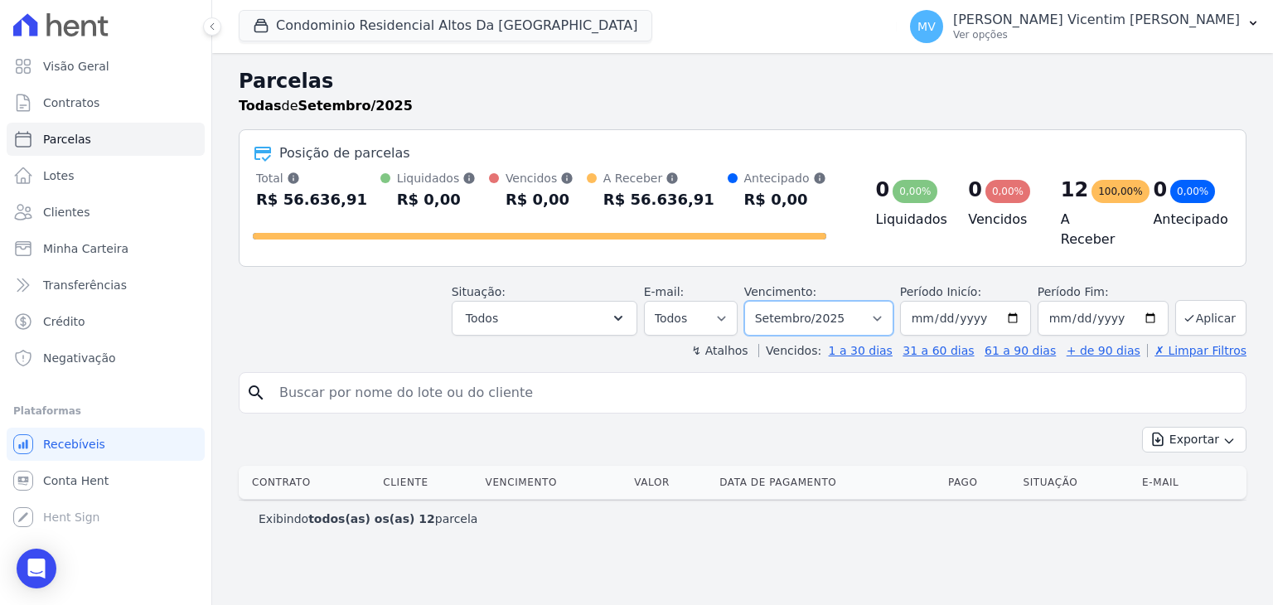
click at [839, 307] on select "Filtrar por período ──────── Todos os meses Março/2025 Abril/2025 Maio/2025 Jun…" at bounding box center [818, 318] width 149 height 35
click at [770, 301] on select "Filtrar por período ──────── Todos os meses Março/2025 Abril/2025 Maio/2025 Jun…" at bounding box center [818, 318] width 149 height 35
click at [116, 143] on link "Parcelas" at bounding box center [106, 139] width 198 height 33
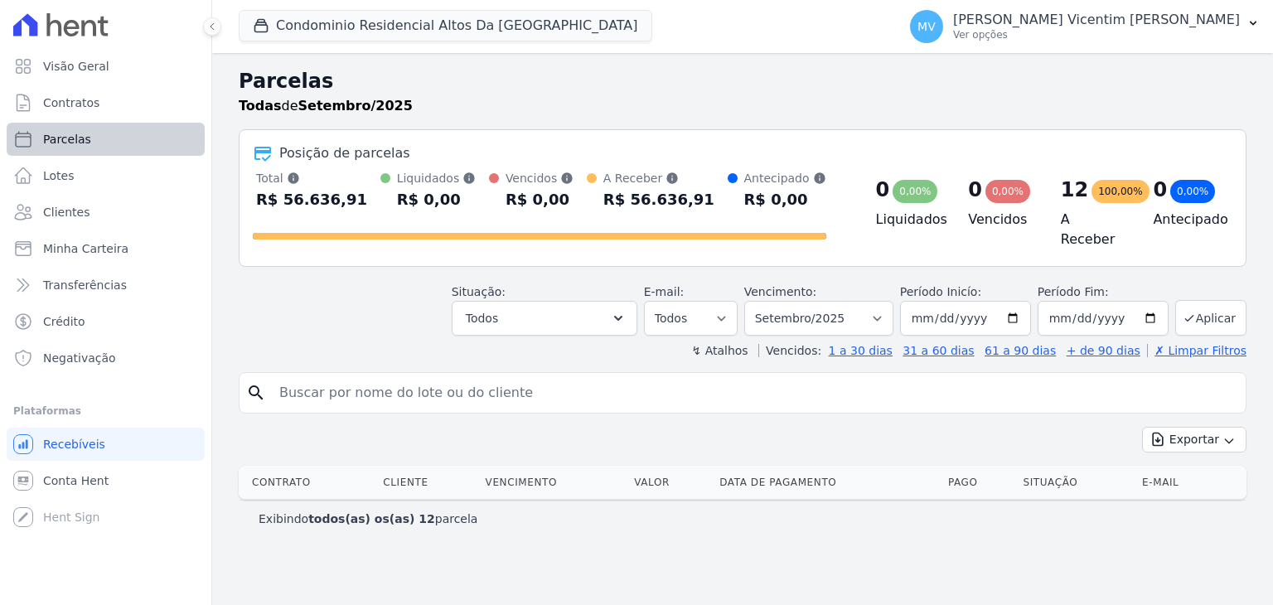
select select
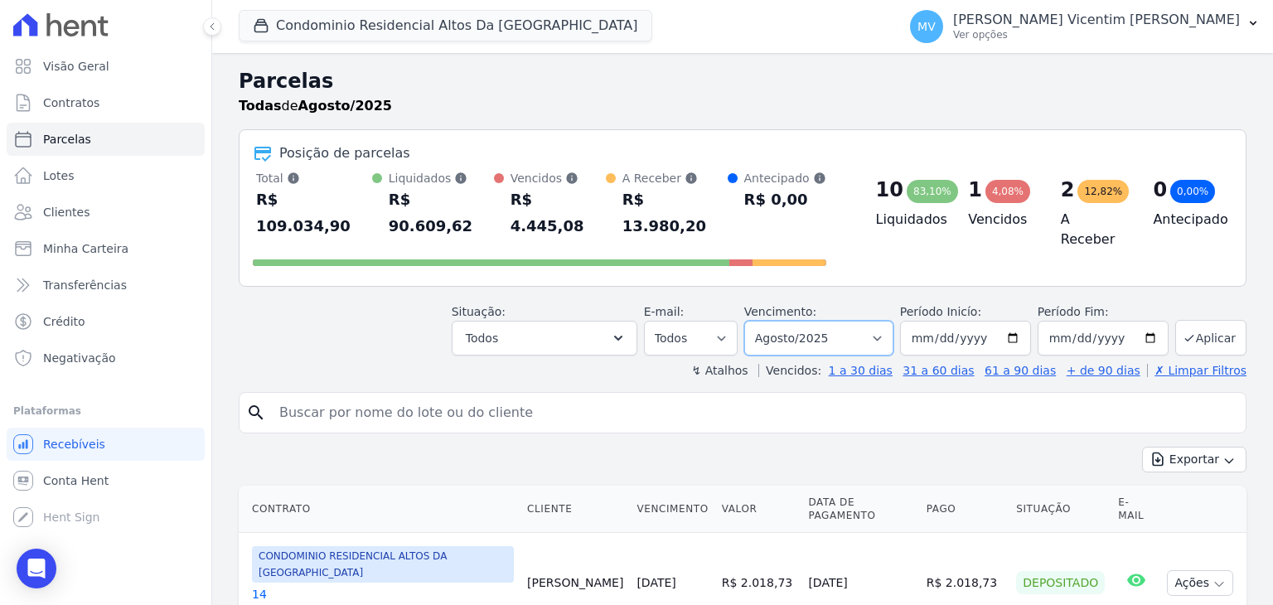
click at [867, 321] on select "Filtrar por período ──────── Todos os meses Março/2025 Abril/2025 Maio/2025 Jun…" at bounding box center [818, 338] width 149 height 35
select select "09/2025"
click at [758, 321] on select "Filtrar por período ──────── Todos os meses Março/2025 Abril/2025 Maio/2025 Jun…" at bounding box center [818, 338] width 149 height 35
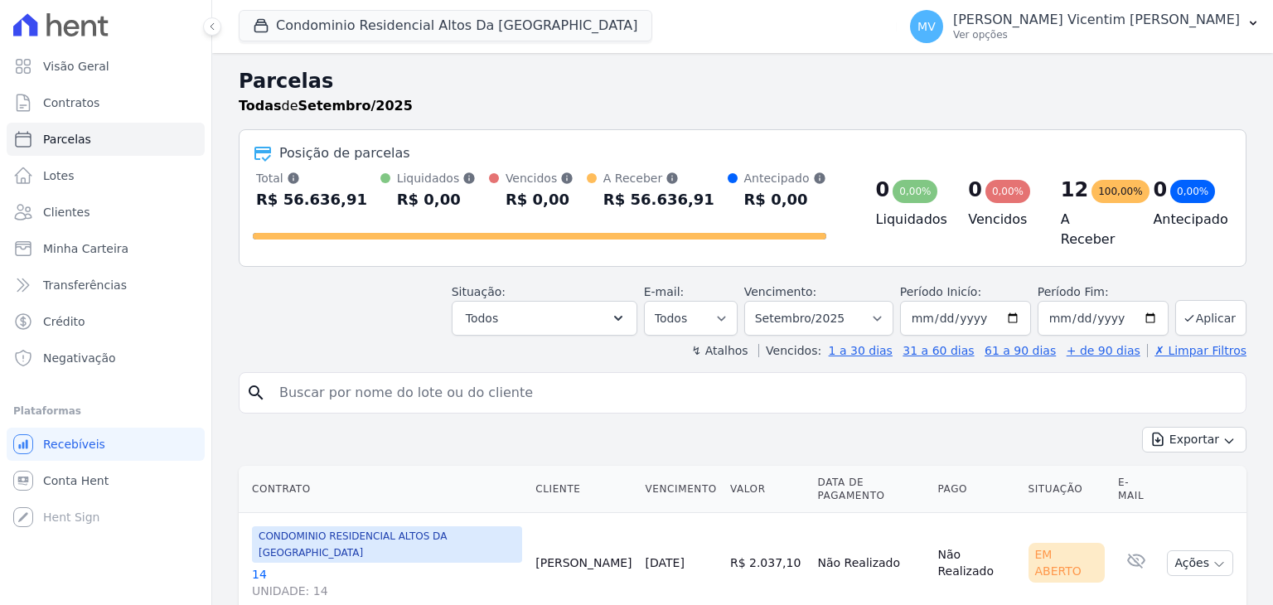
select select
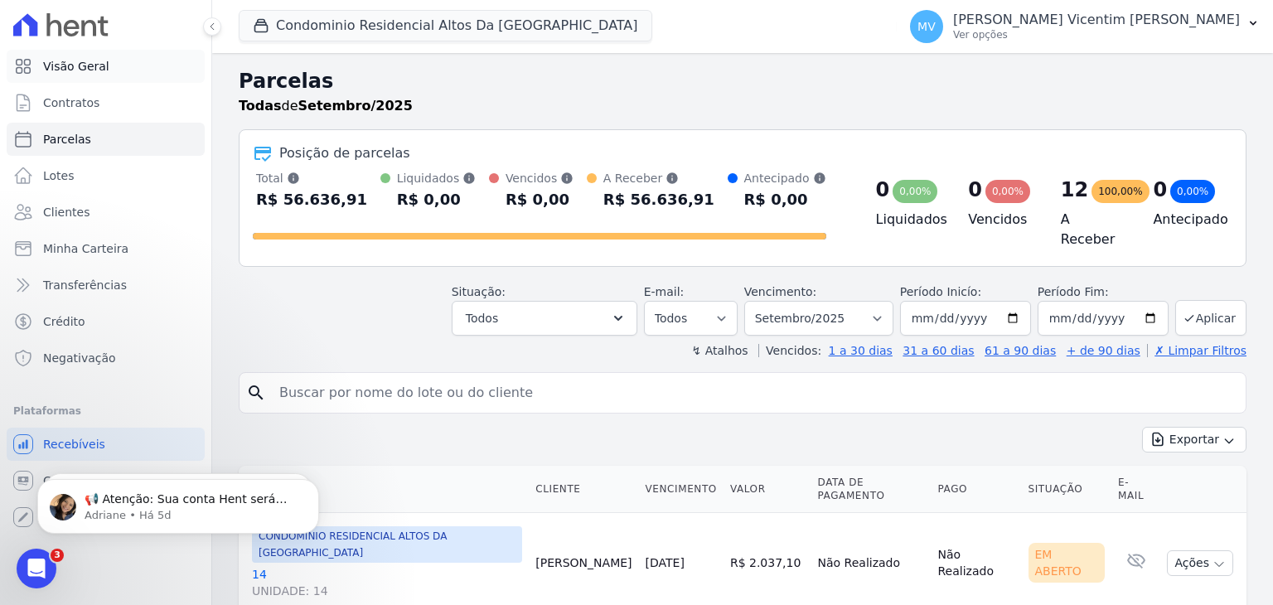
click at [67, 63] on span "Visão Geral" at bounding box center [76, 66] width 66 height 17
